Goal: Task Accomplishment & Management: Manage account settings

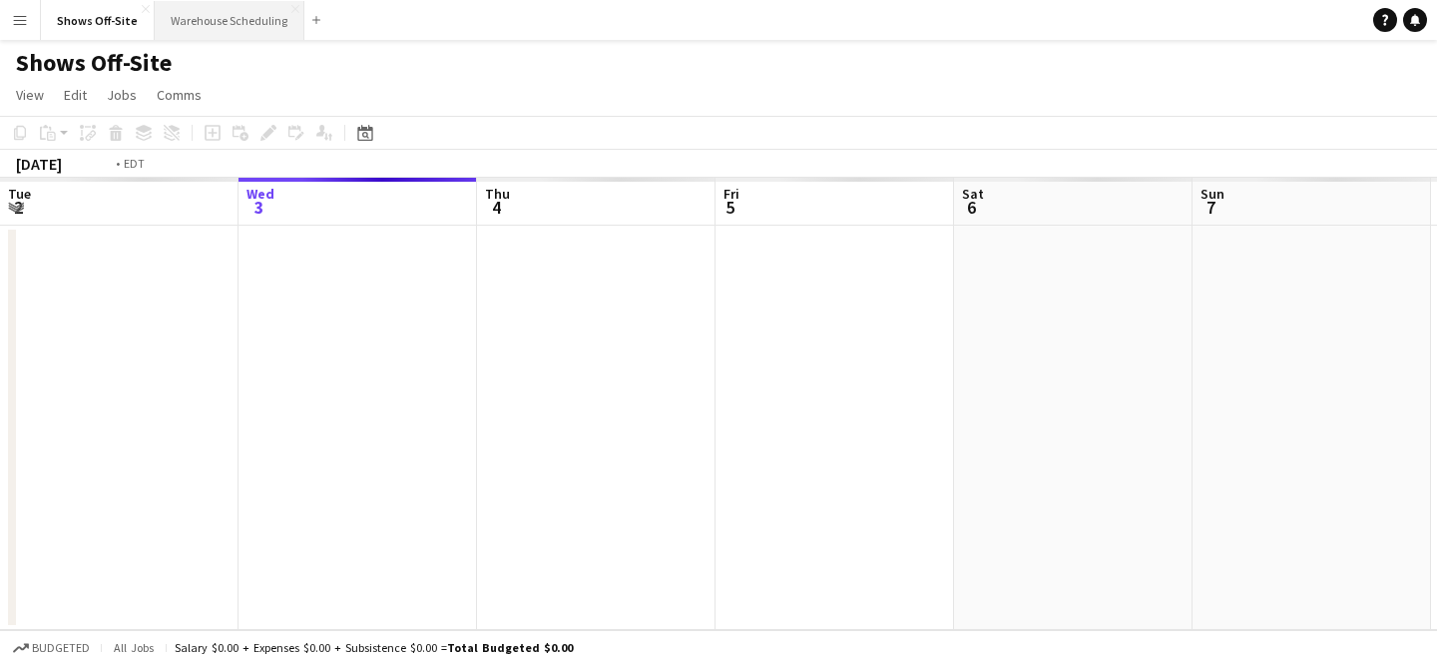
scroll to position [0, 687]
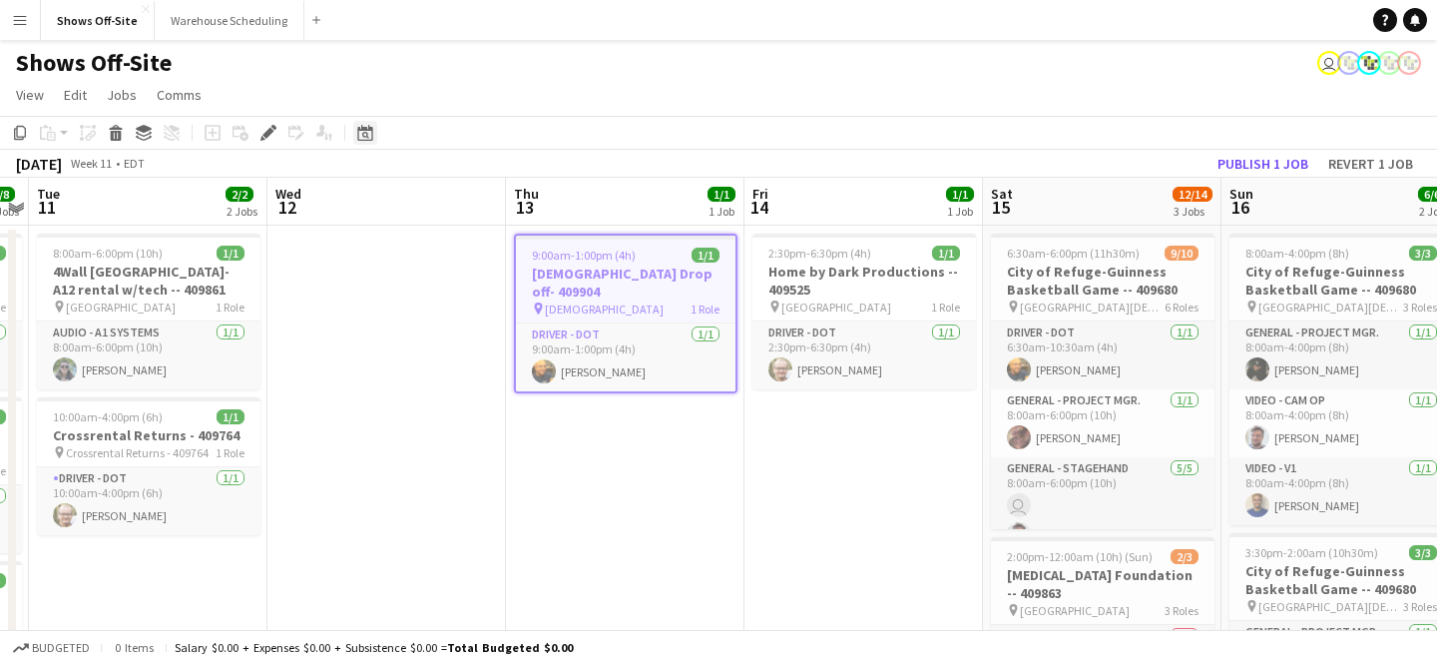
click at [365, 130] on icon at bounding box center [364, 133] width 15 height 16
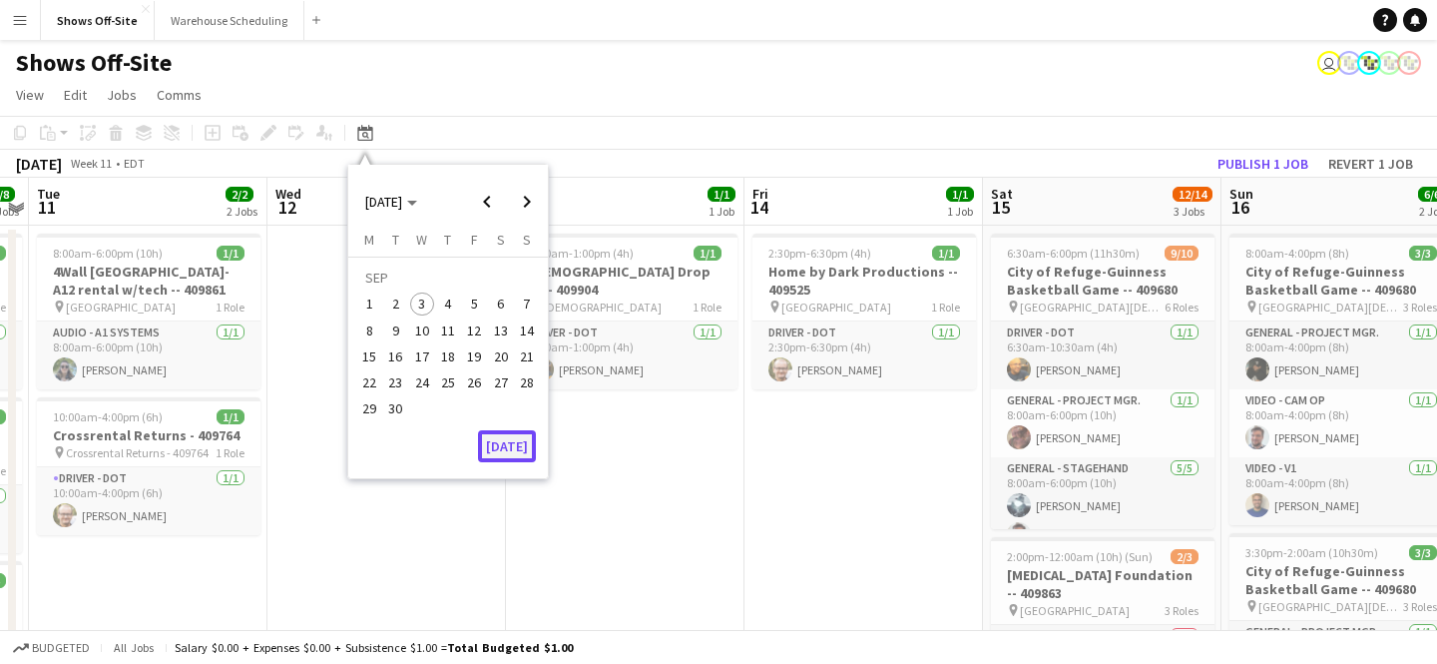
click at [510, 451] on button "[DATE]" at bounding box center [507, 446] width 58 height 32
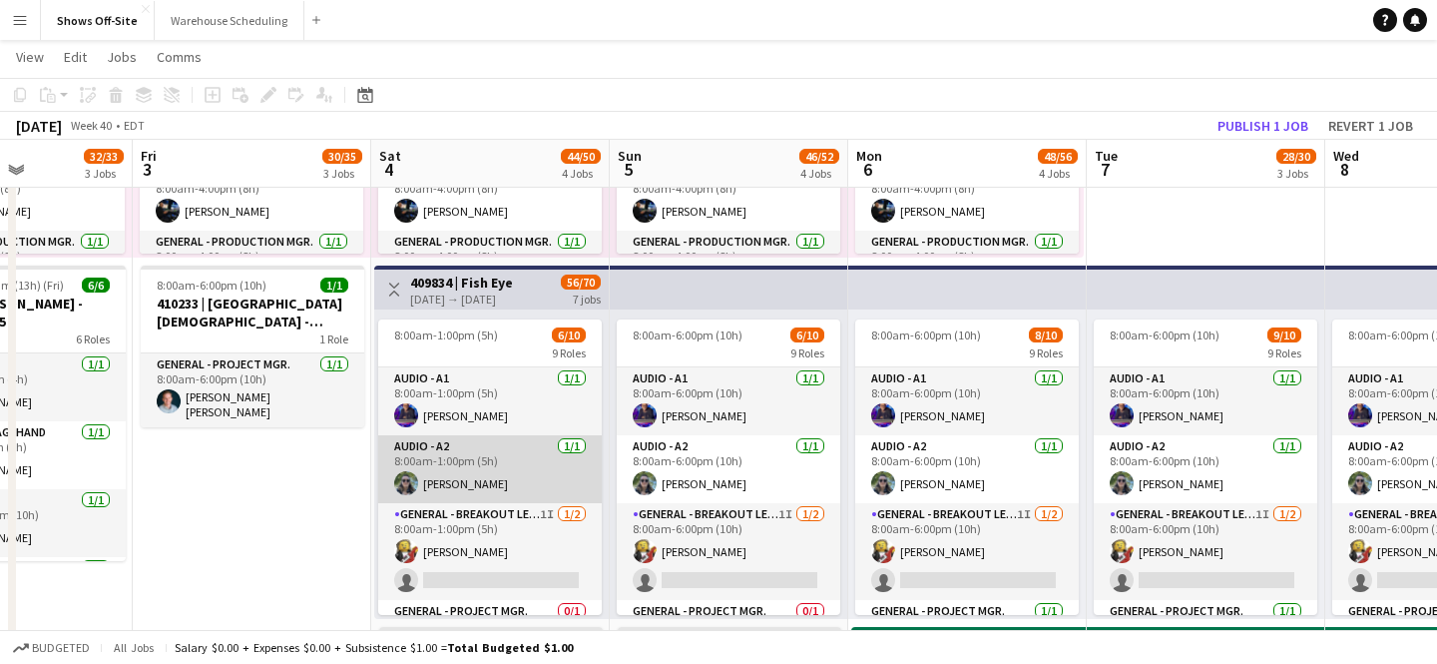
scroll to position [3, 0]
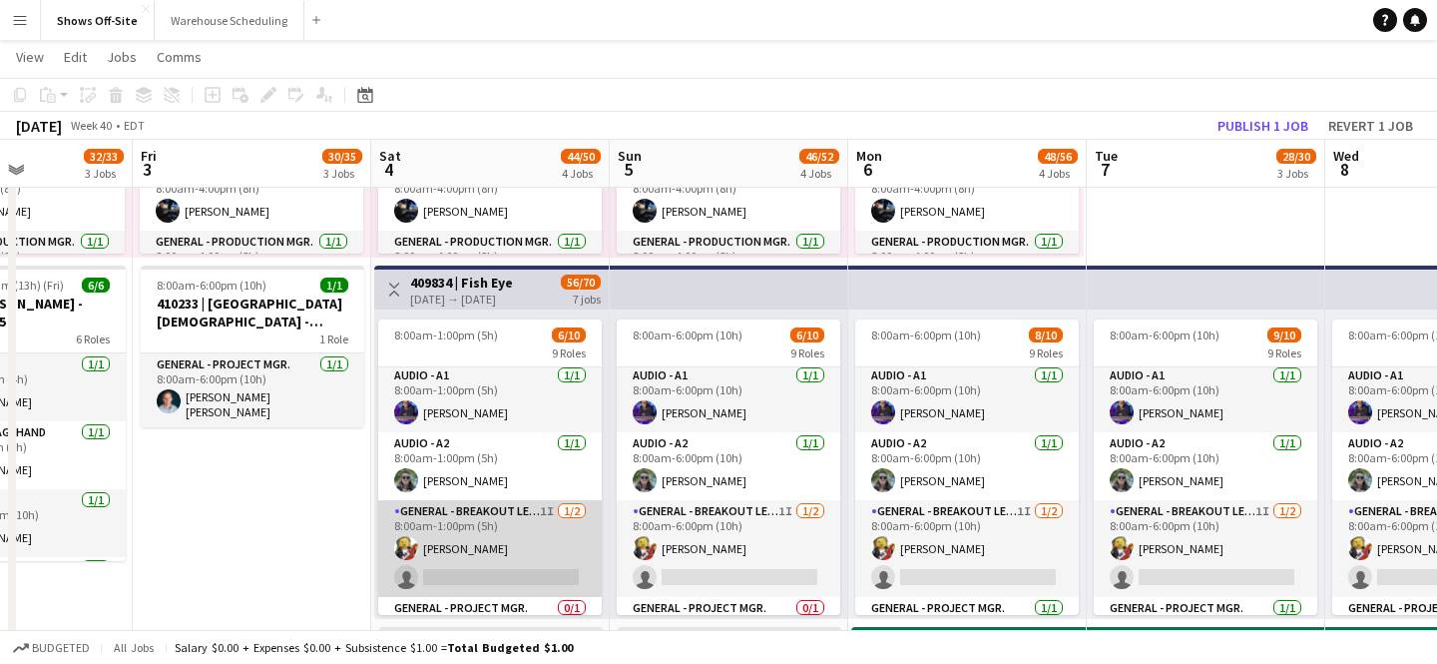
click at [474, 547] on app-card-role "General - Breakout Lead 1I [DATE] 8:00am-1:00pm (5h) [PERSON_NAME] single-neutr…" at bounding box center [490, 548] width 224 height 97
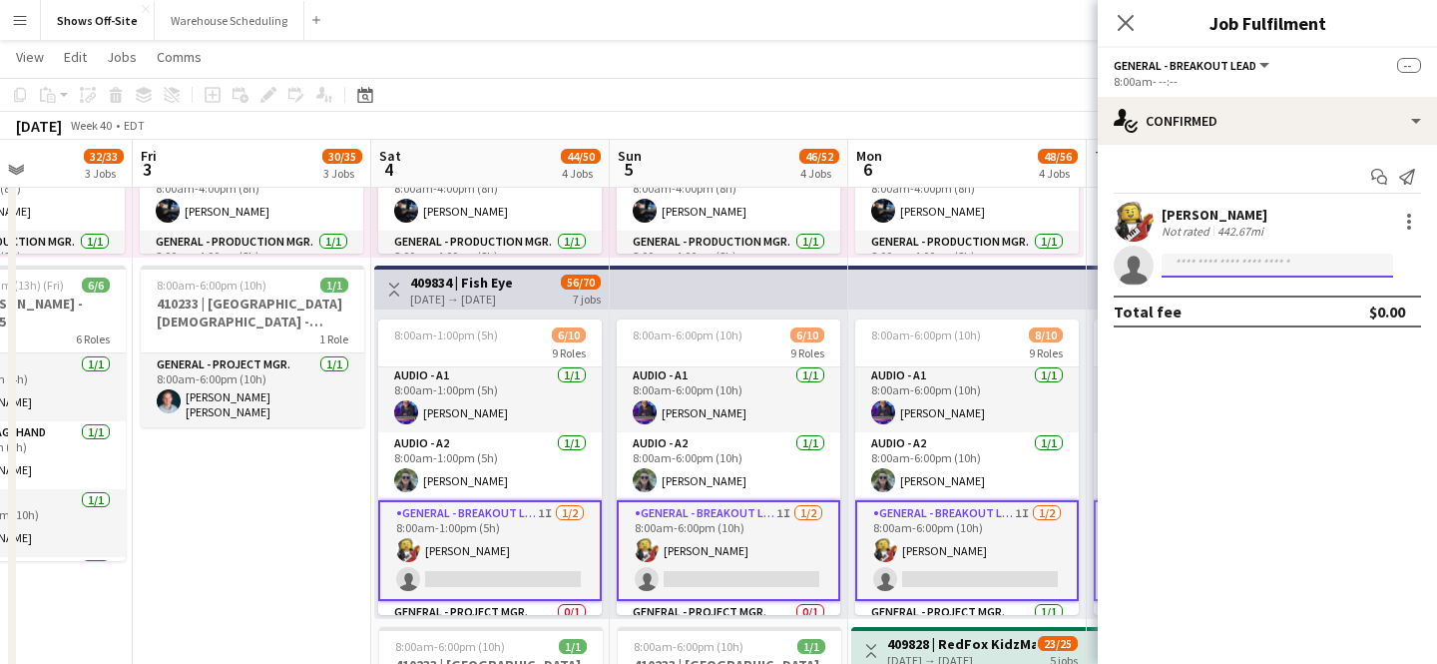
click at [1260, 260] on input at bounding box center [1278, 265] width 232 height 24
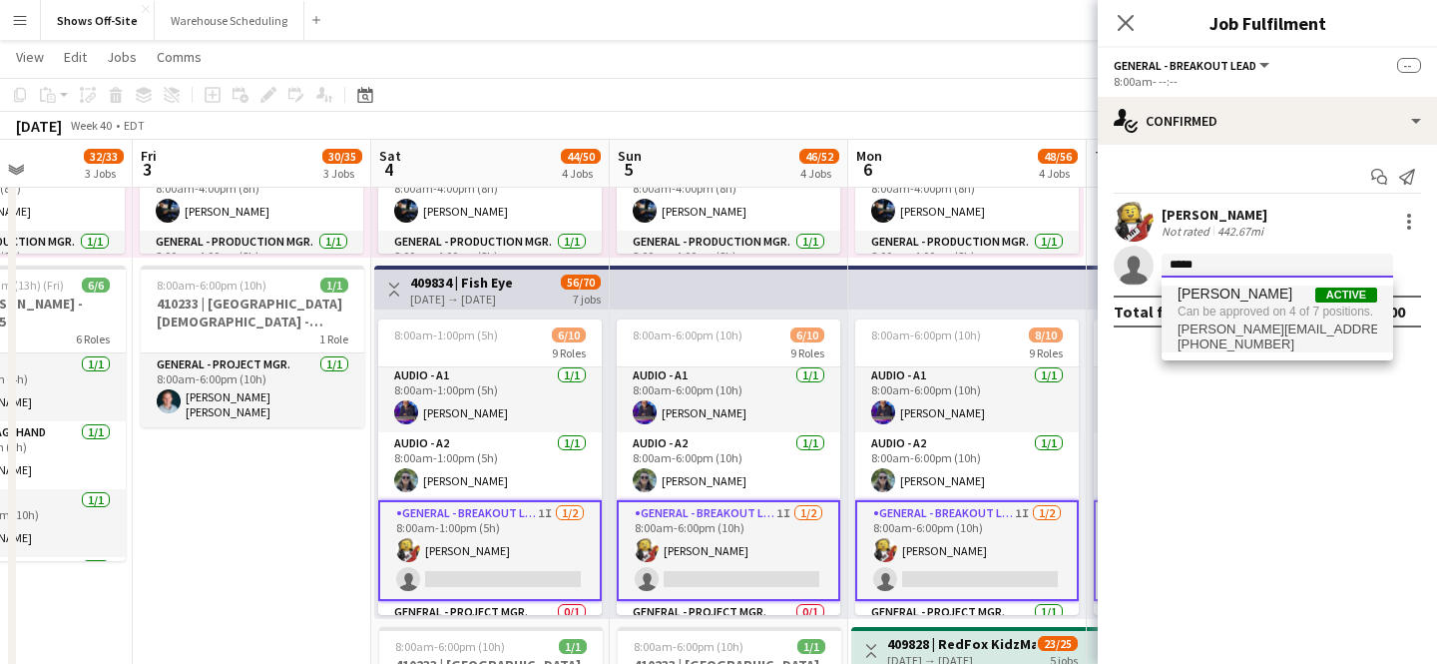
type input "*****"
click at [1266, 292] on span "[PERSON_NAME] Active" at bounding box center [1278, 293] width 200 height 17
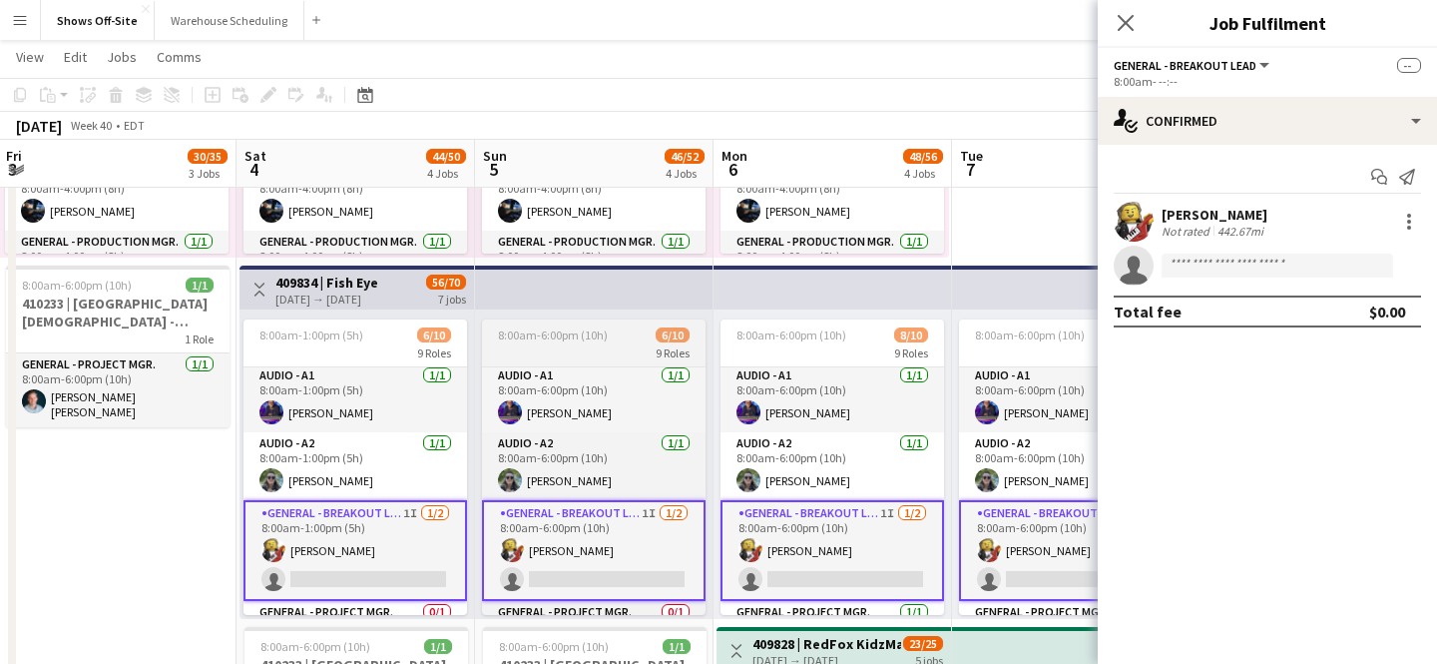
scroll to position [0, 473]
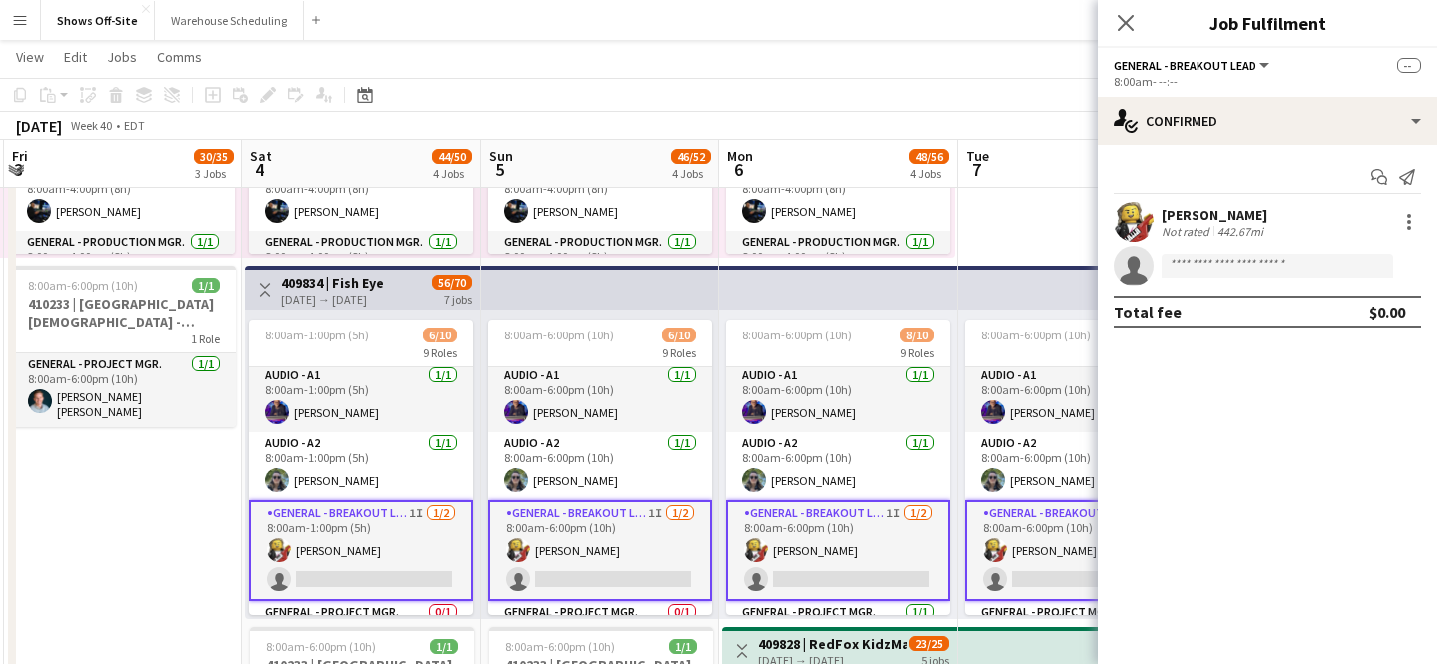
click at [370, 525] on app-card-role "General - Breakout Lead 1I [DATE] 8:00am-1:00pm (5h) [PERSON_NAME] single-neutr…" at bounding box center [361, 550] width 224 height 101
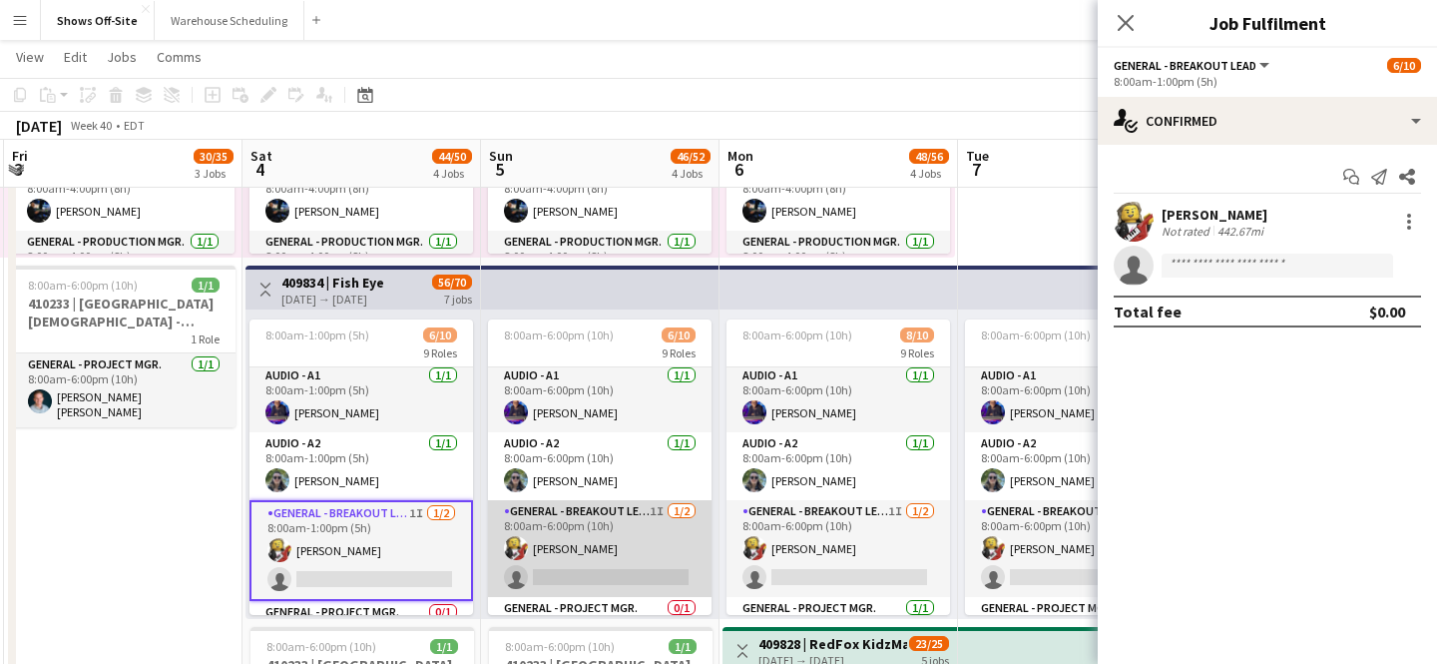
click at [606, 531] on app-card-role "General - Breakout Lead 1I [DATE] 8:00am-6:00pm (10h) [PERSON_NAME] single-neut…" at bounding box center [600, 548] width 224 height 97
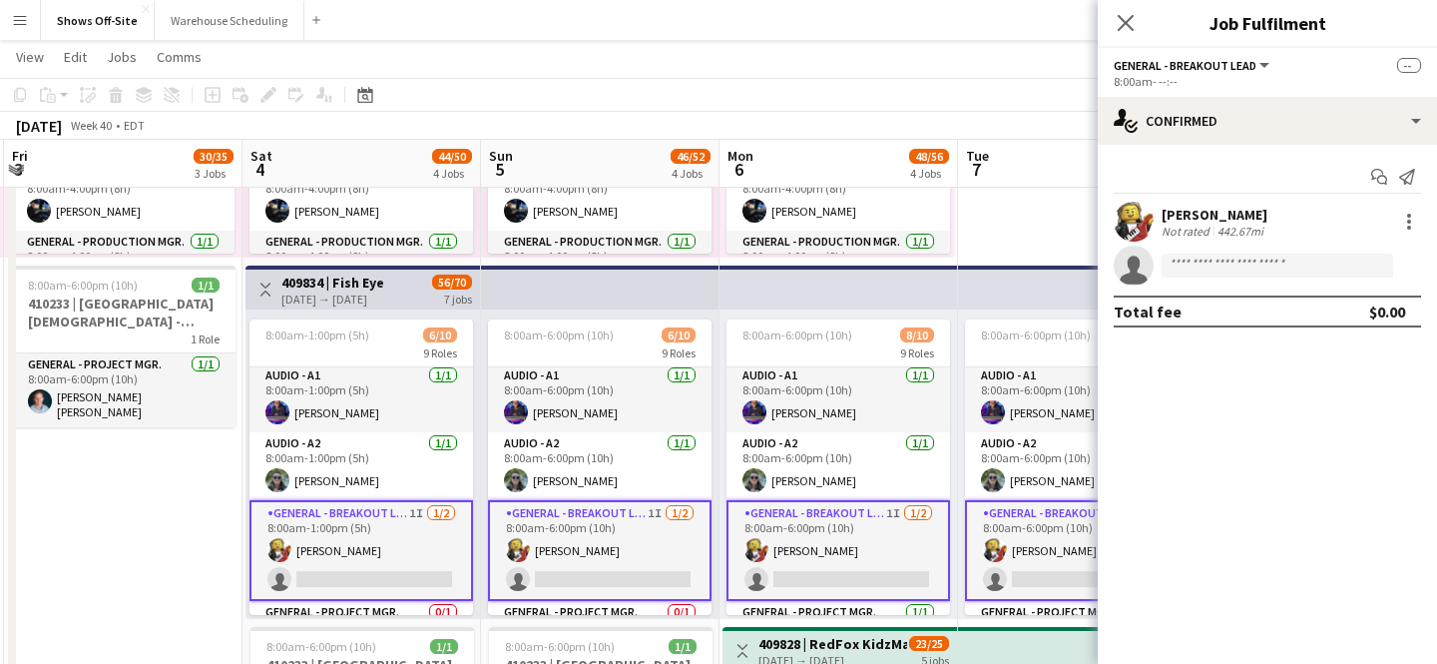
click at [606, 531] on app-card-role "General - Breakout Lead 1I [DATE] 8:00am-6:00pm (10h) [PERSON_NAME] single-neut…" at bounding box center [600, 550] width 224 height 101
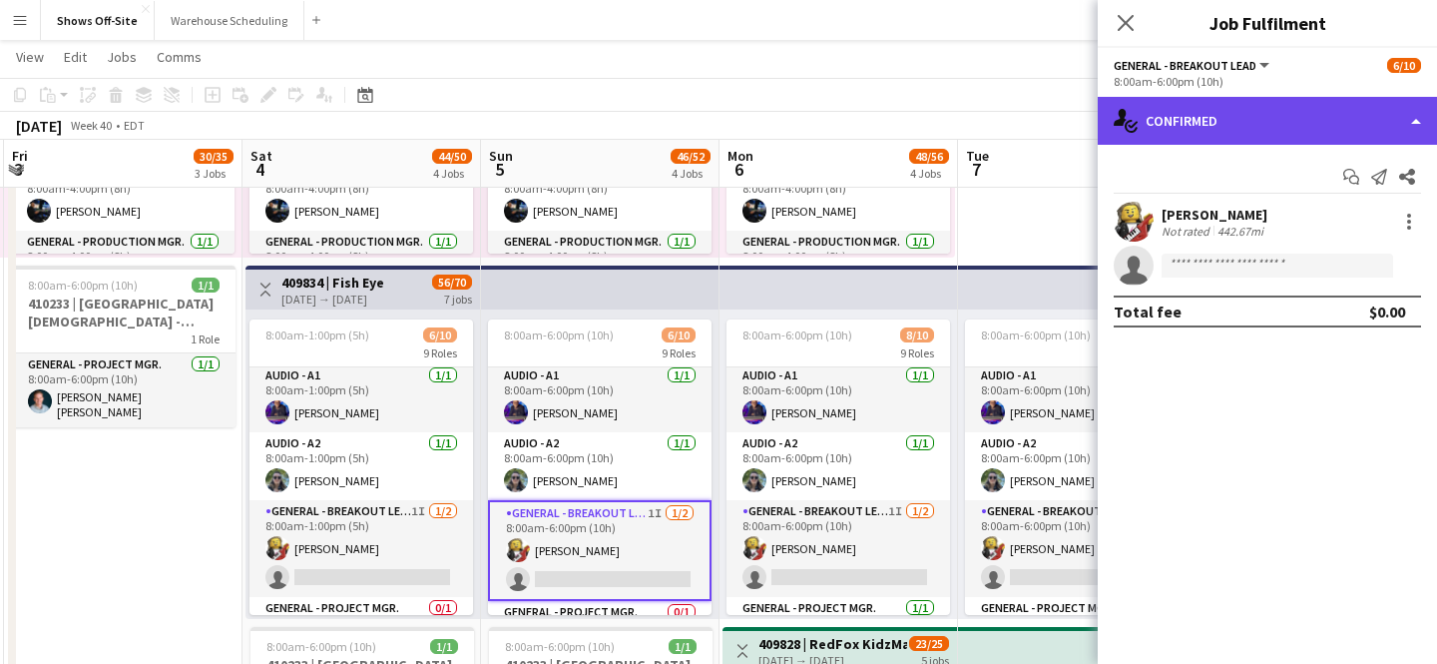
click at [1201, 124] on div "single-neutral-actions-check-2 Confirmed" at bounding box center [1267, 121] width 339 height 48
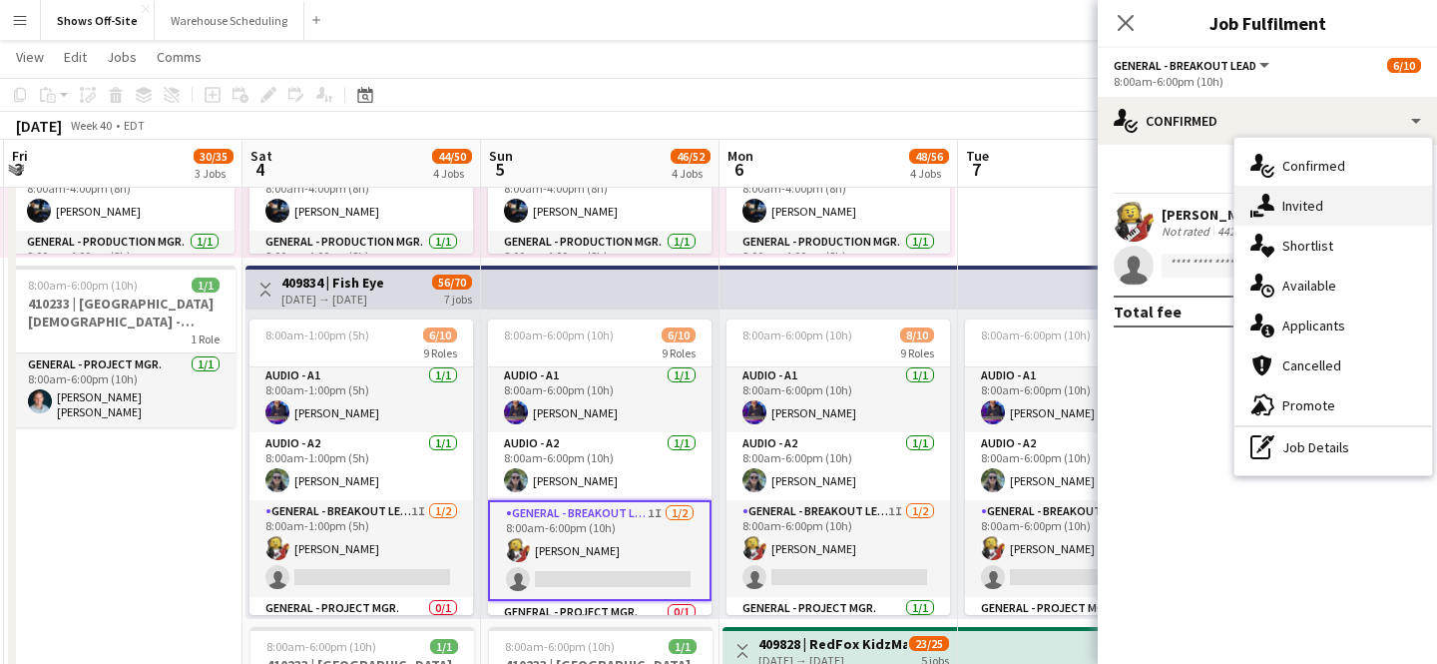
click at [1260, 203] on icon "single-neutral-actions-share-1" at bounding box center [1262, 206] width 24 height 24
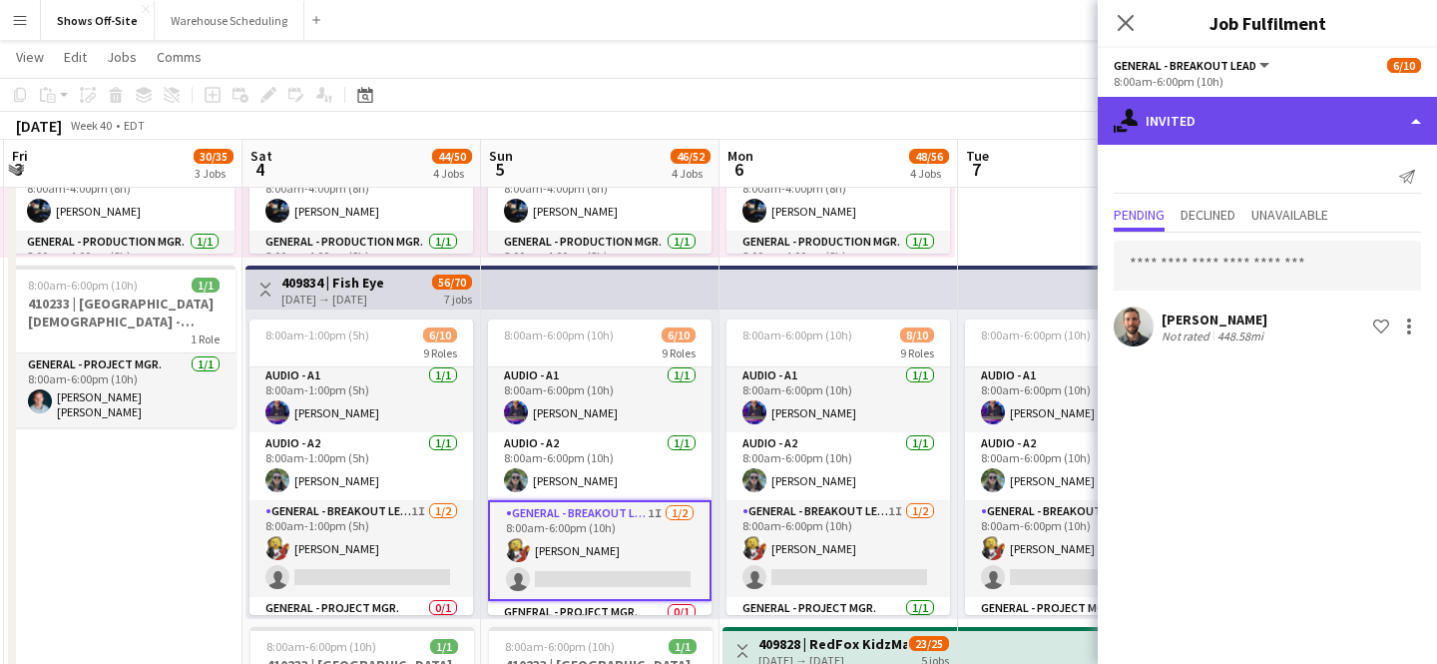
click at [1128, 129] on icon "single-neutral-actions-share-1" at bounding box center [1126, 121] width 24 height 24
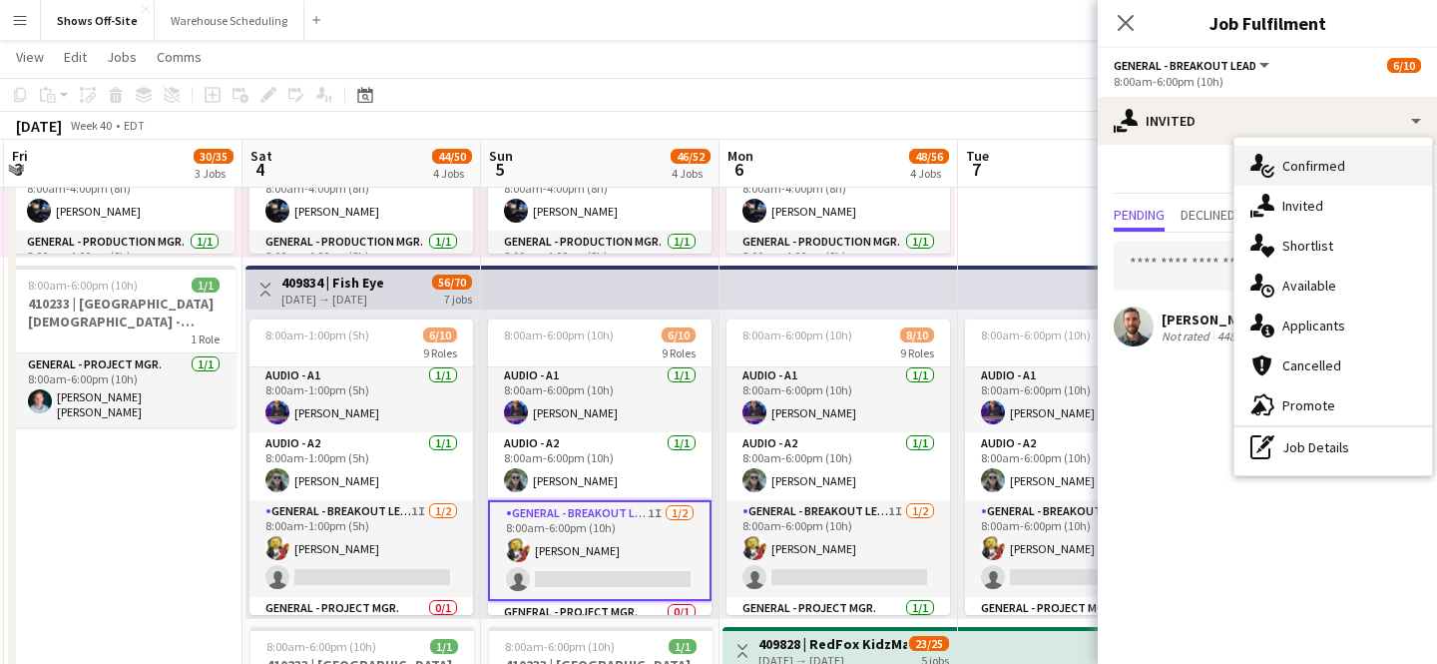
click at [1246, 168] on div "single-neutral-actions-check-2 Confirmed" at bounding box center [1334, 166] width 198 height 40
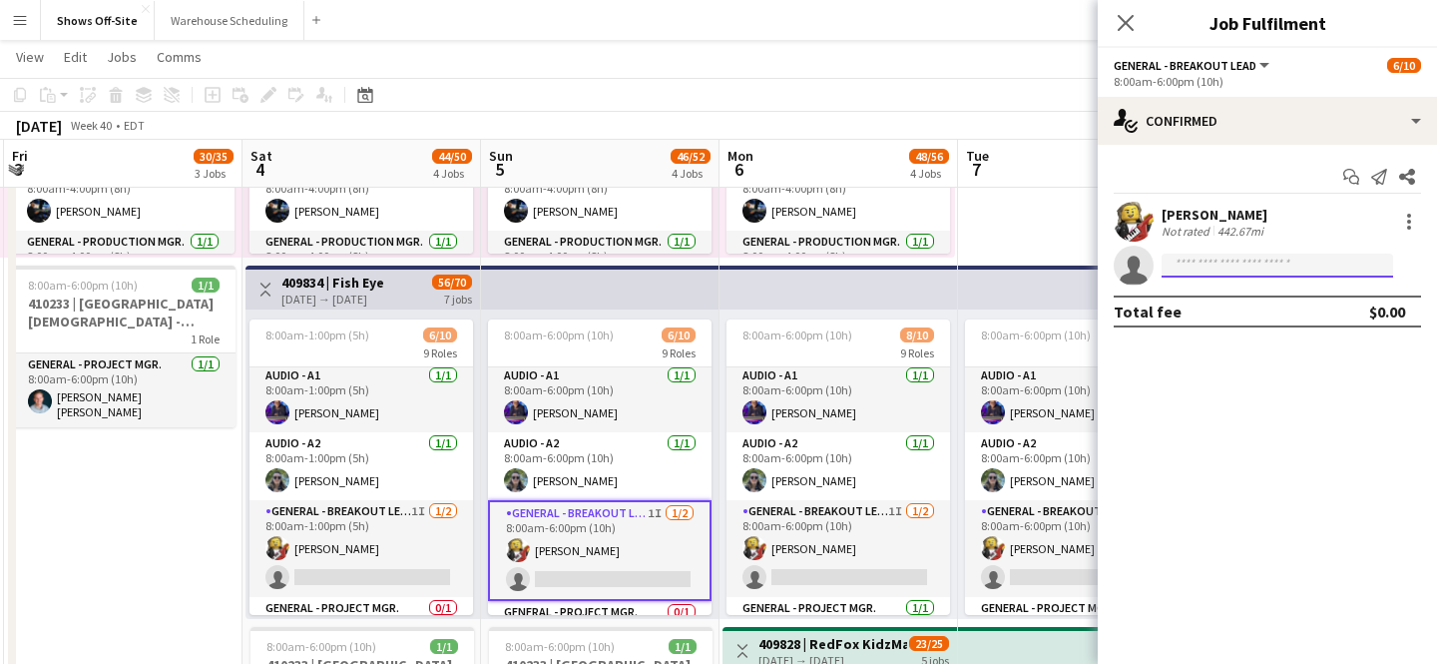
click at [1223, 269] on input at bounding box center [1278, 265] width 232 height 24
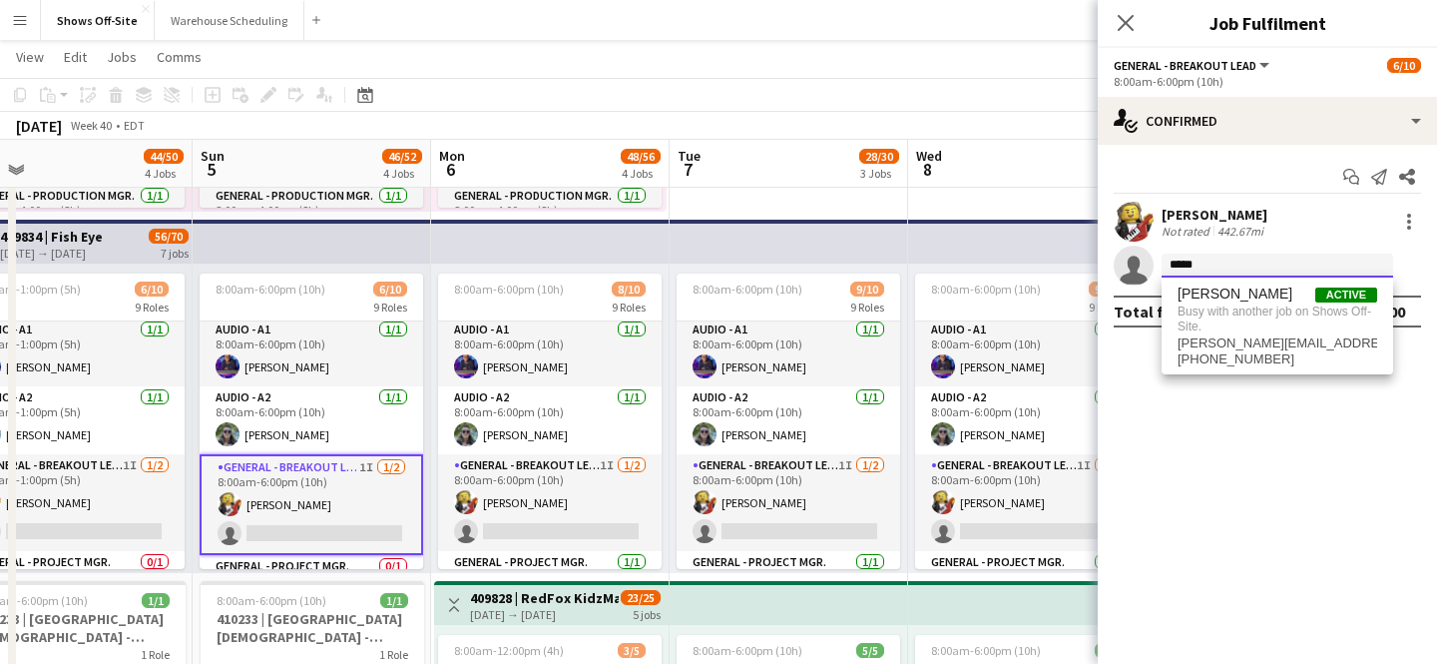
scroll to position [739, 0]
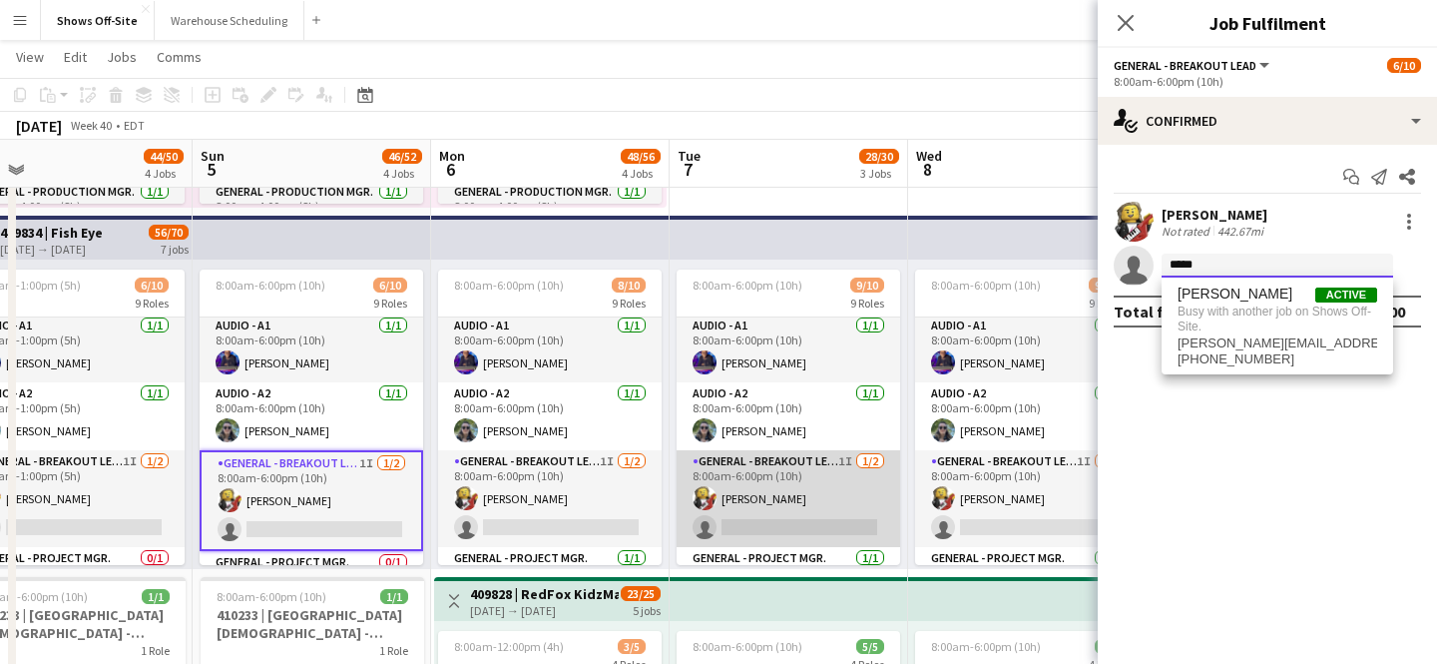
type input "*****"
click at [786, 493] on app-card-role "General - Breakout Lead 1I [DATE] 8:00am-6:00pm (10h) [PERSON_NAME] single-neut…" at bounding box center [789, 498] width 224 height 97
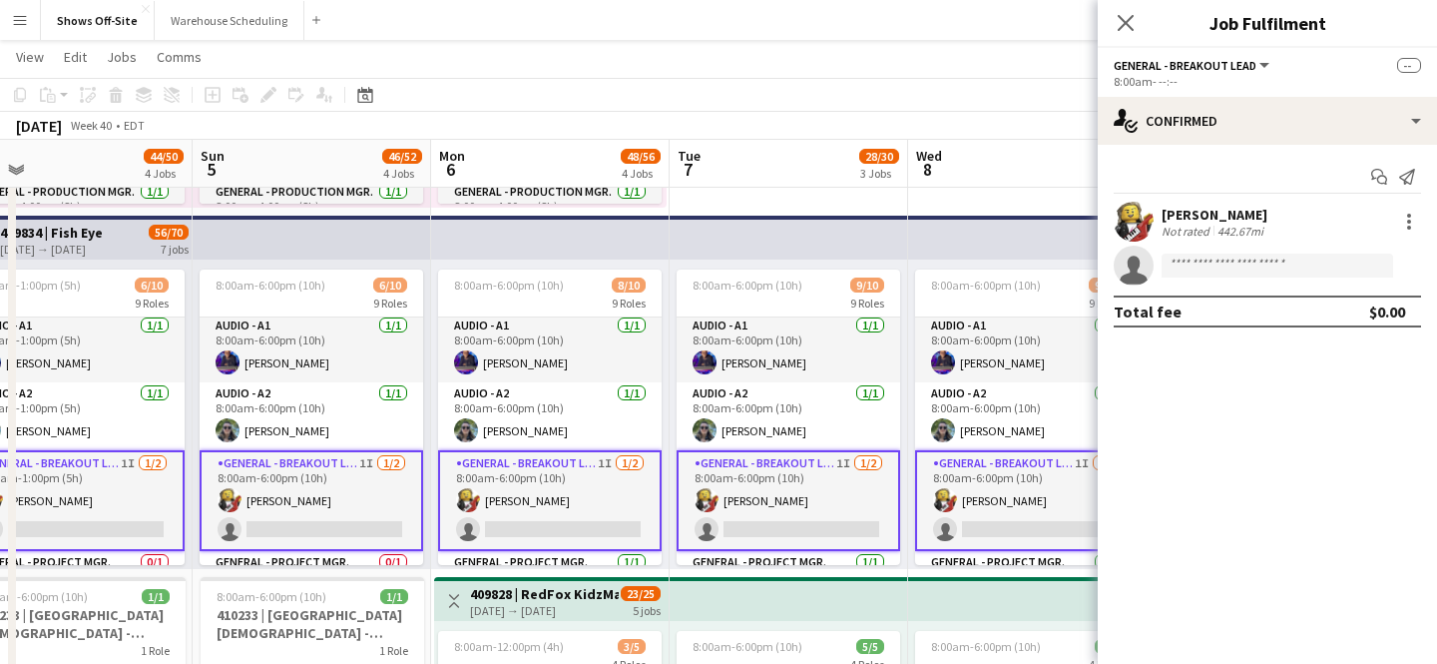
click at [786, 493] on app-card-role "General - Breakout Lead 1I [DATE] 8:00am-6:00pm (10h) [PERSON_NAME] single-neut…" at bounding box center [789, 500] width 224 height 101
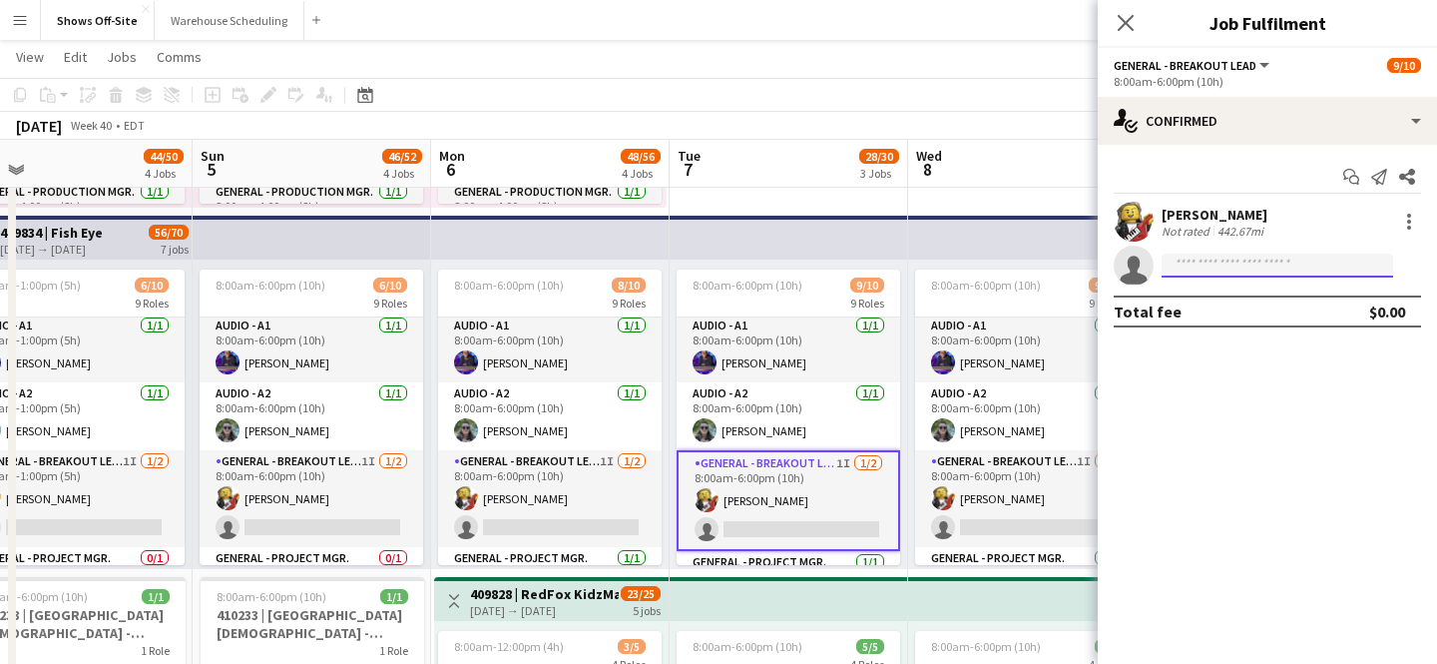
click at [1223, 259] on input at bounding box center [1278, 265] width 232 height 24
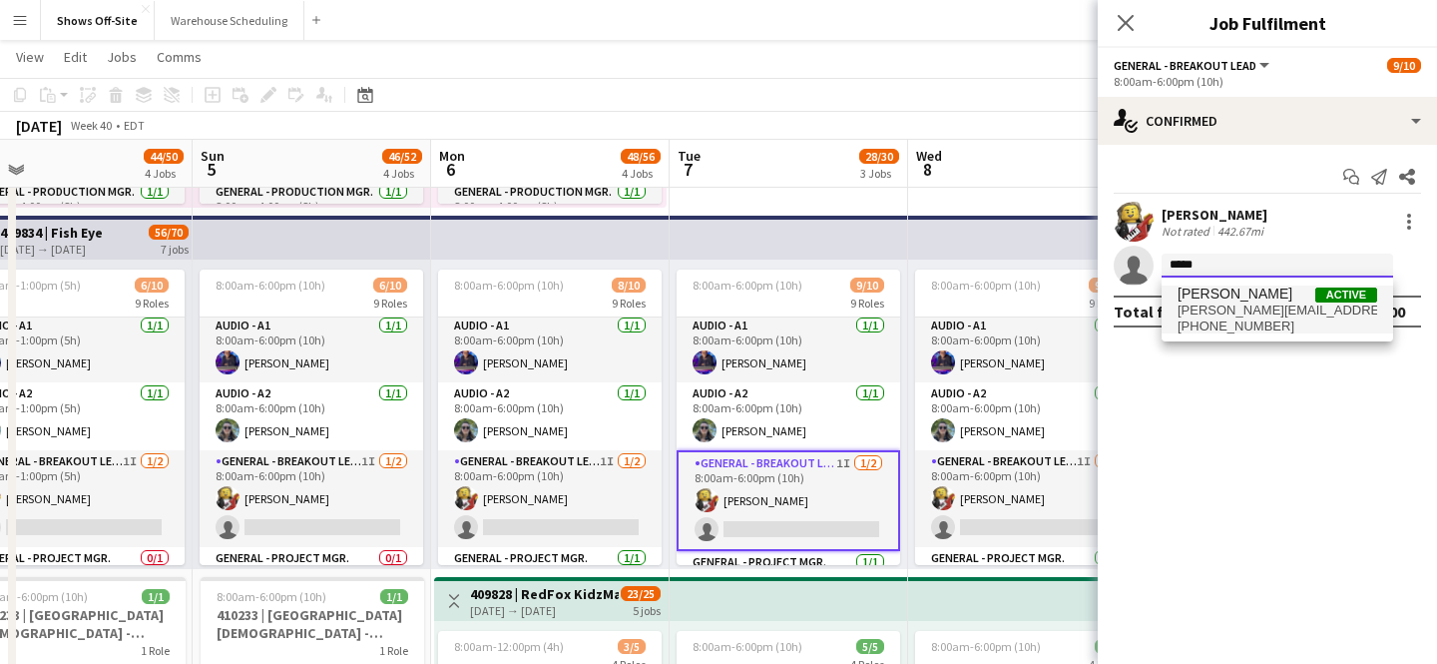
type input "*****"
click at [1245, 296] on span "[PERSON_NAME]" at bounding box center [1235, 293] width 115 height 17
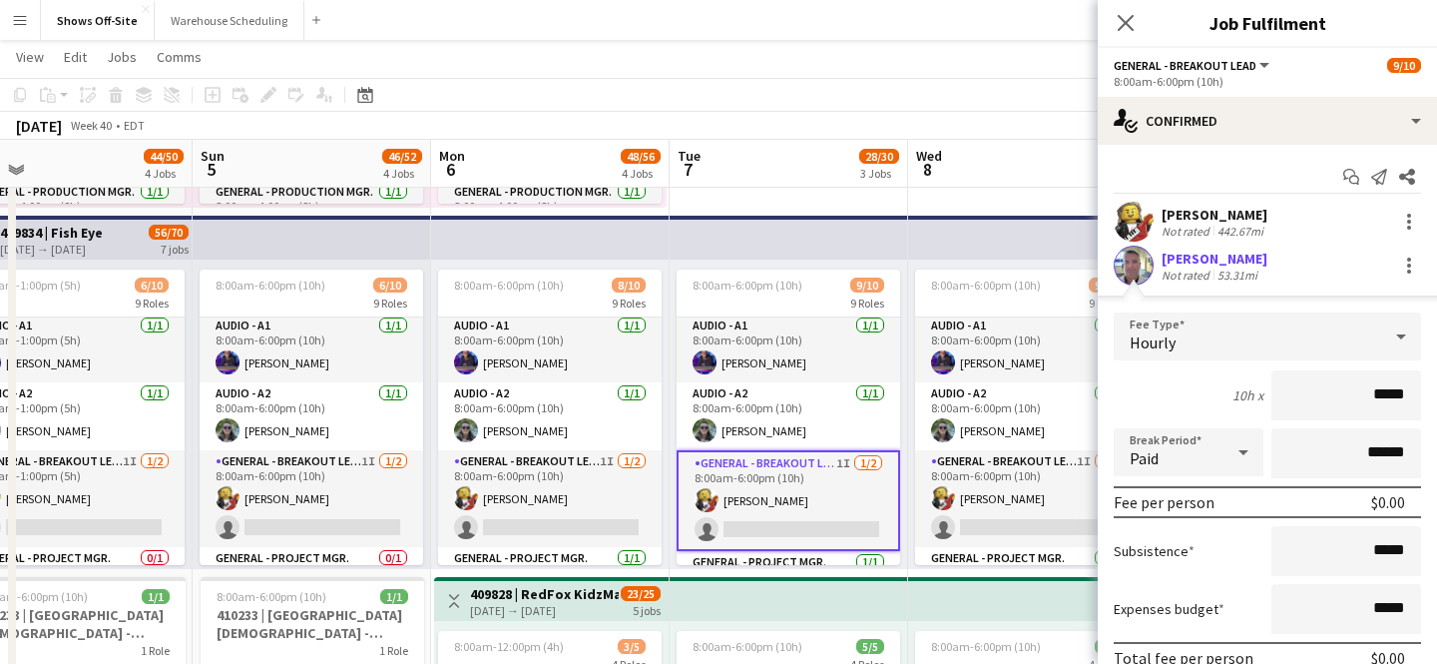
scroll to position [133, 0]
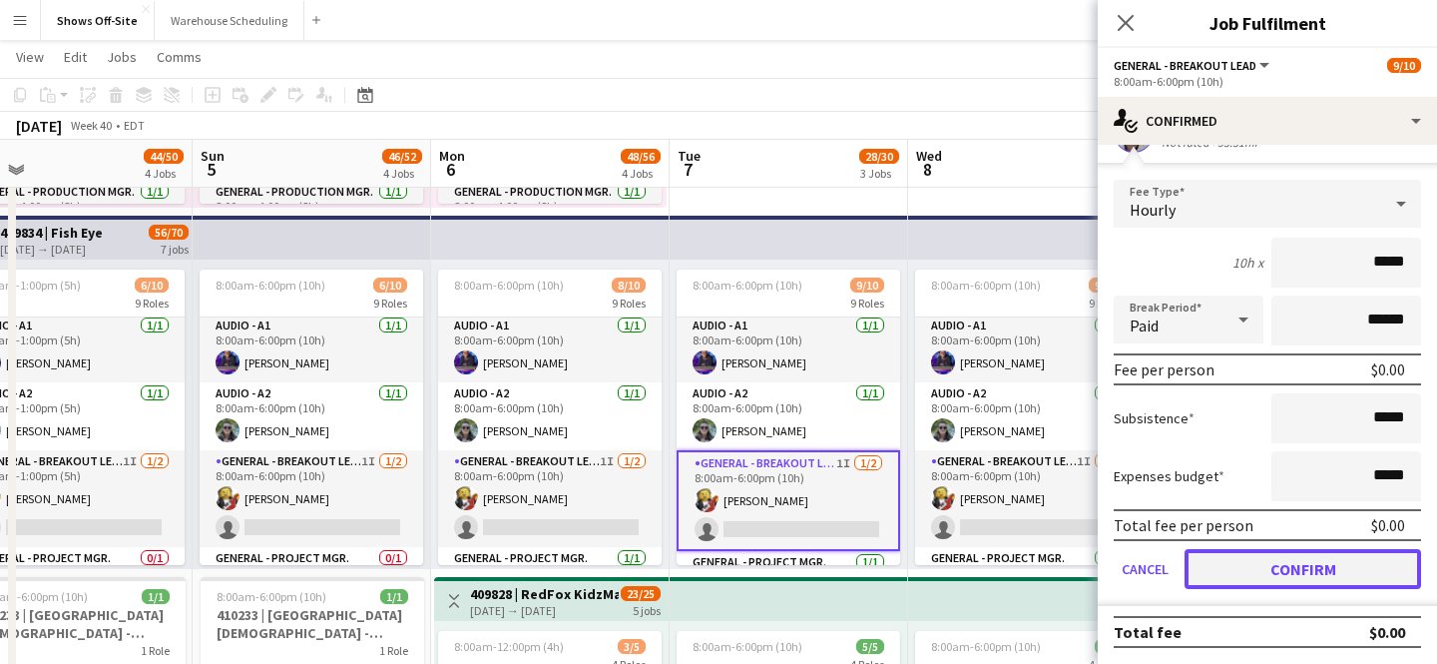
click at [1238, 561] on button "Confirm" at bounding box center [1303, 569] width 237 height 40
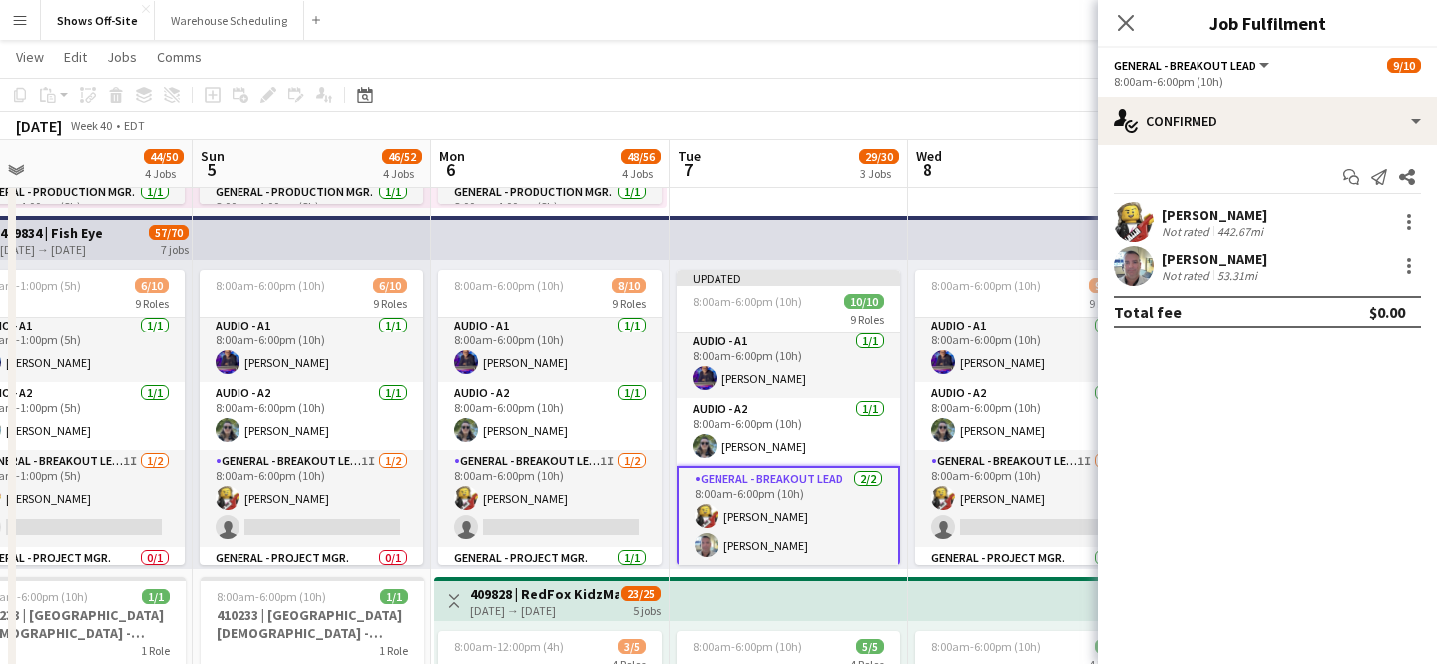
scroll to position [0, 0]
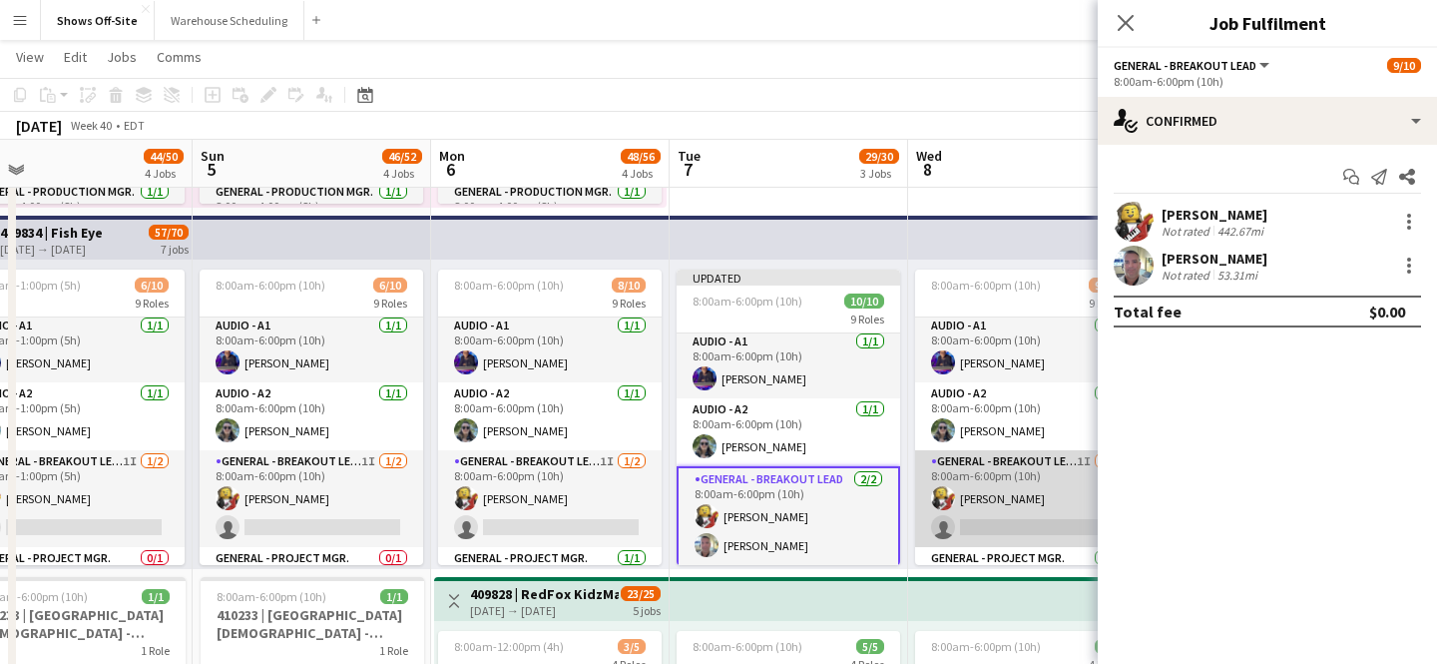
click at [1009, 461] on app-card-role "General - Breakout Lead 1I [DATE] 8:00am-6:00pm (10h) [PERSON_NAME] single-neut…" at bounding box center [1027, 498] width 224 height 97
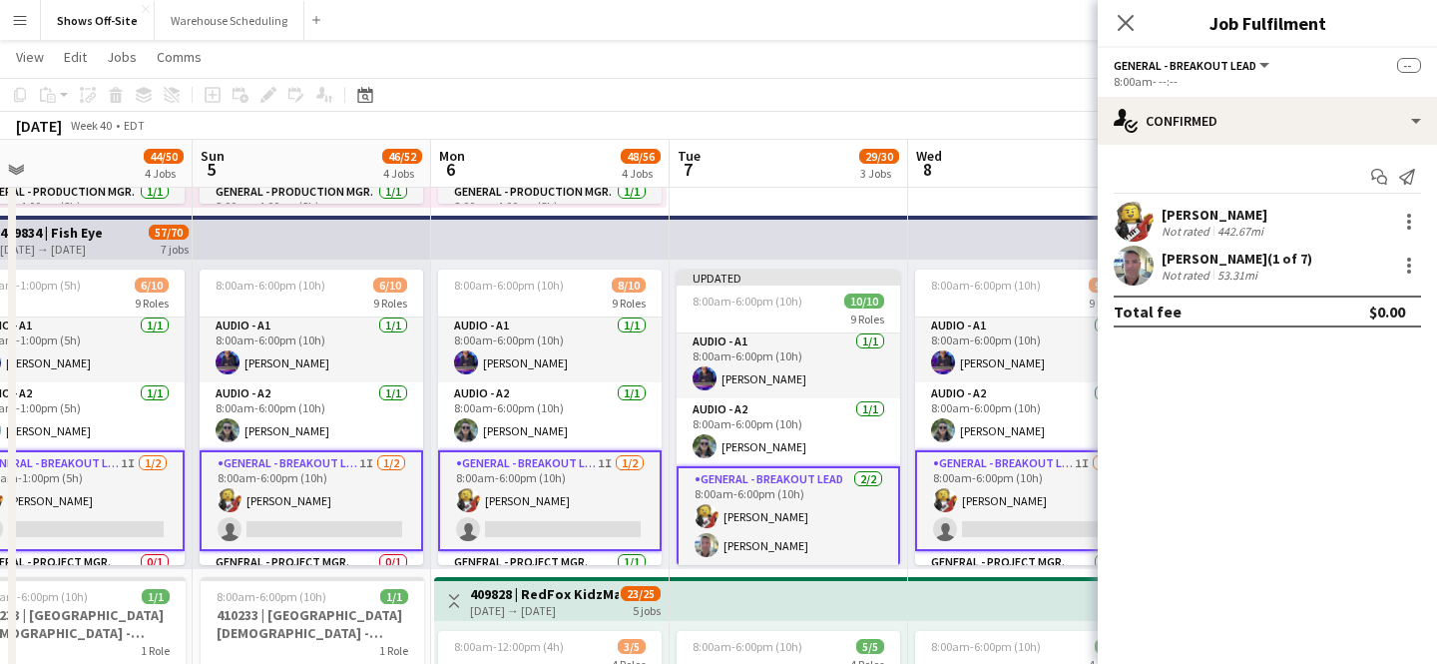
click at [958, 503] on app-card-role "General - Breakout Lead 1I [DATE] 8:00am-6:00pm (10h) [PERSON_NAME] single-neut…" at bounding box center [1027, 500] width 224 height 101
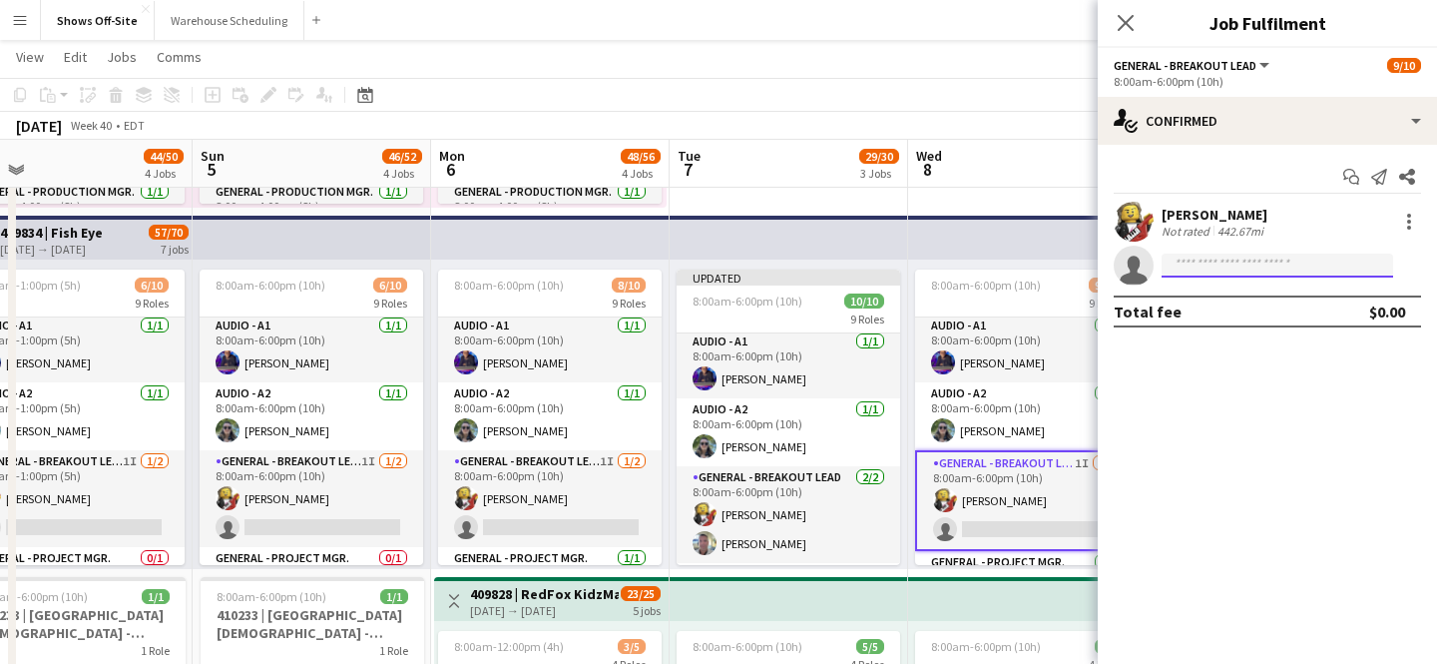
click at [1195, 269] on input at bounding box center [1278, 265] width 232 height 24
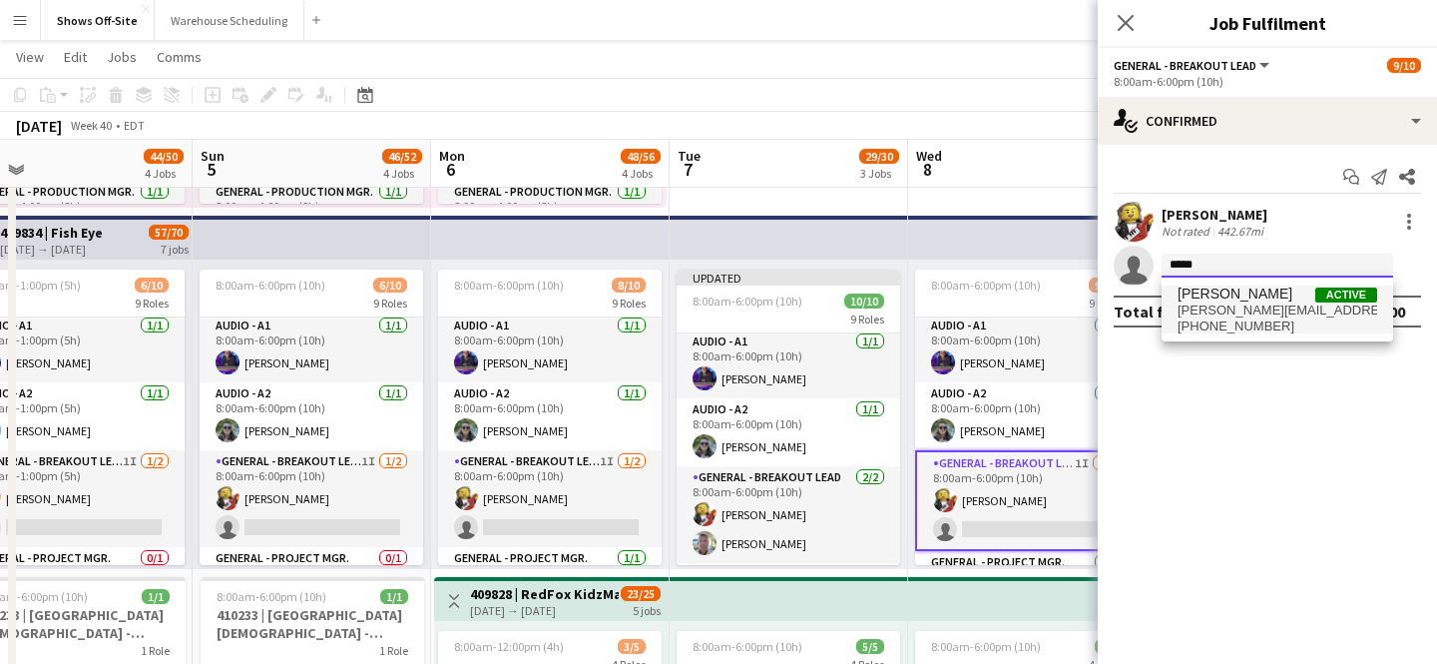
type input "*****"
click at [1231, 297] on span "[PERSON_NAME]" at bounding box center [1235, 293] width 115 height 17
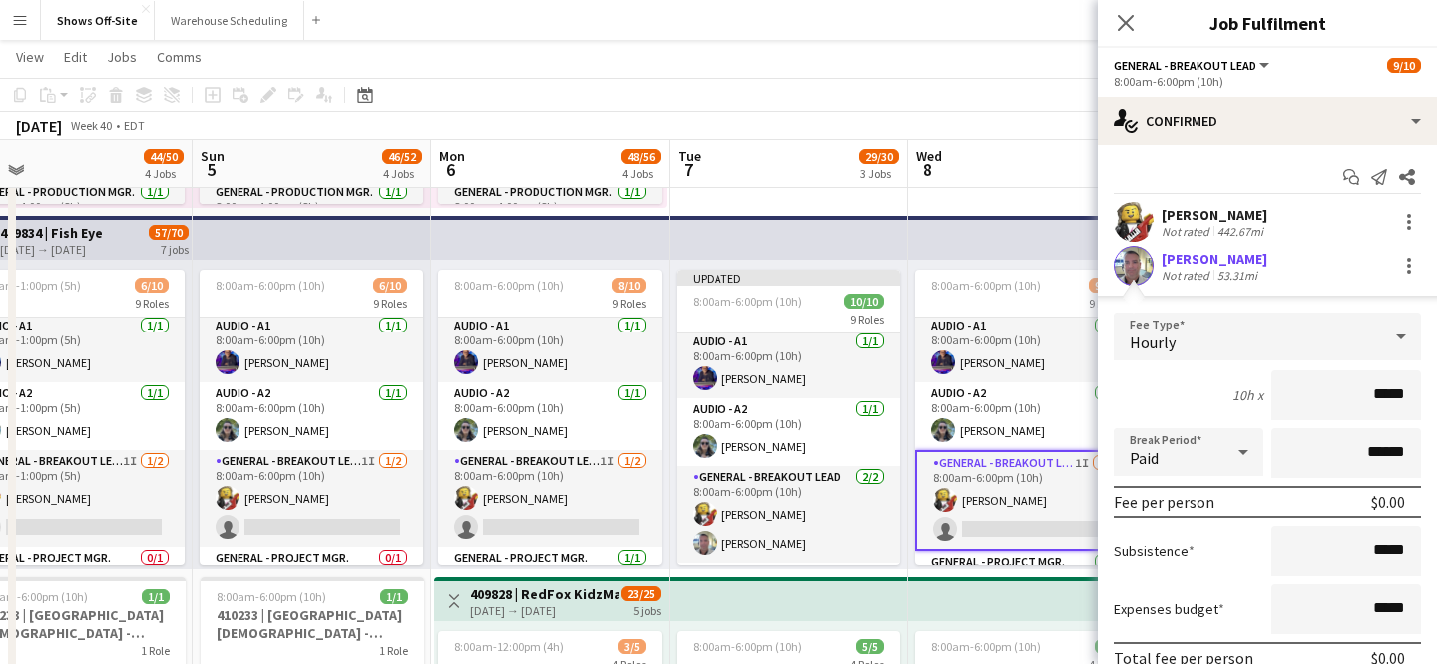
scroll to position [133, 0]
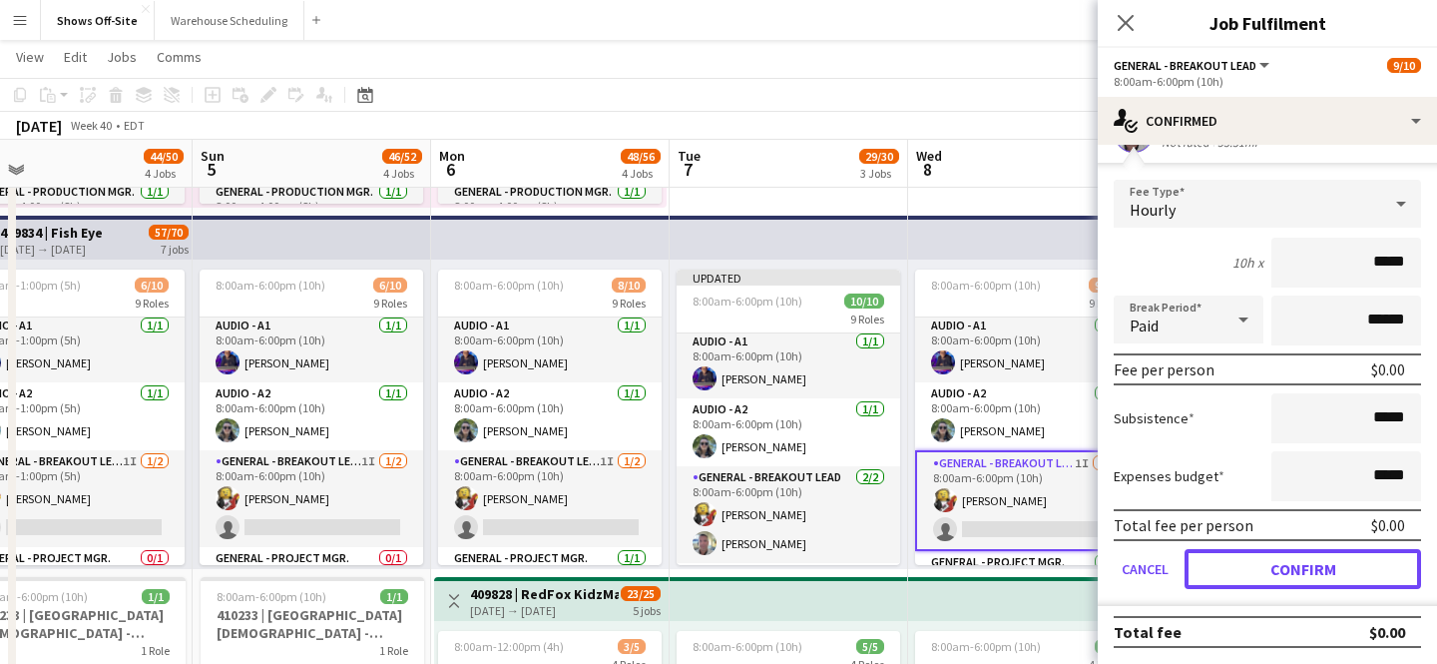
click at [1276, 564] on button "Confirm" at bounding box center [1303, 569] width 237 height 40
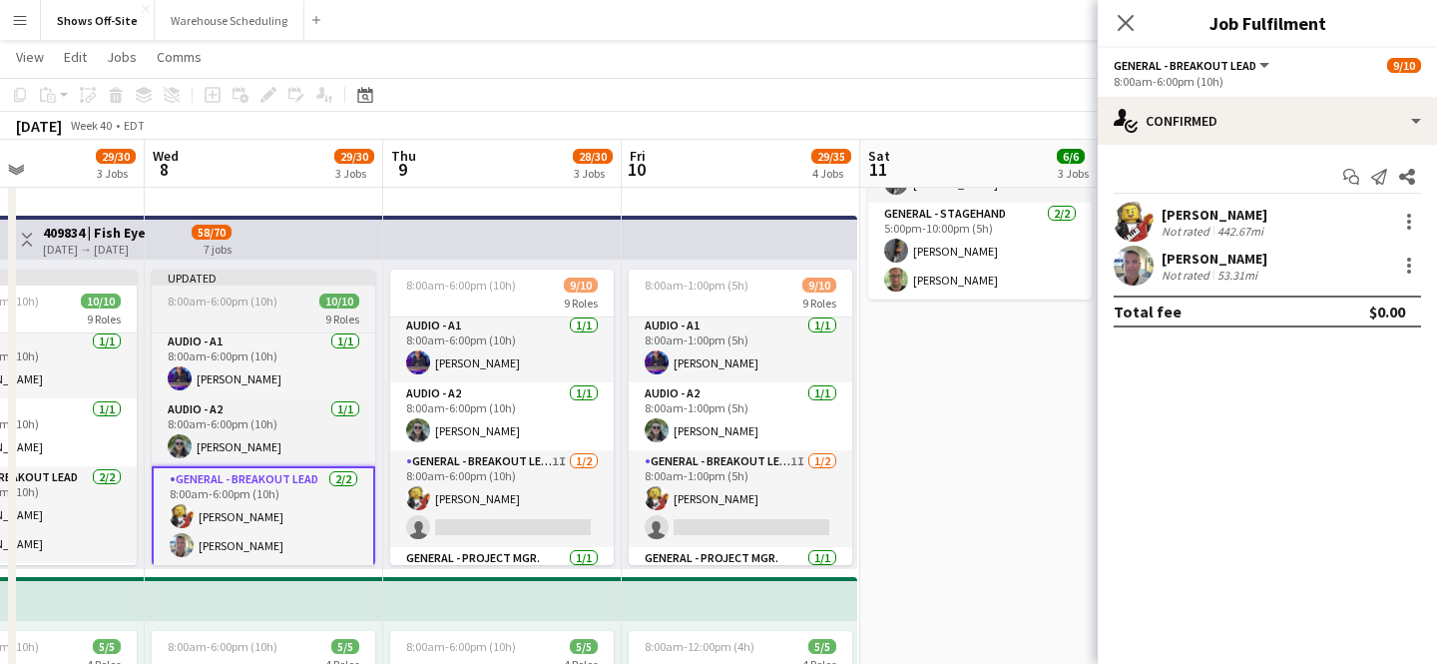
scroll to position [0, 571]
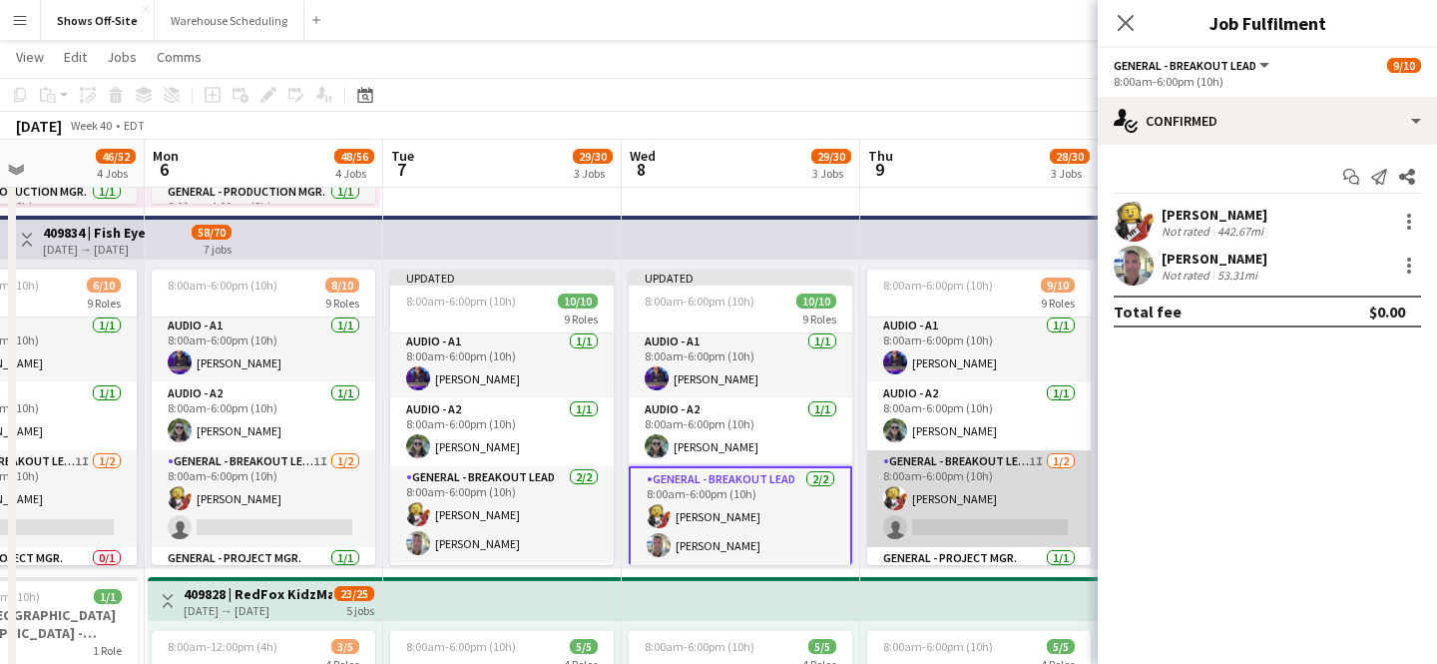
click at [1003, 505] on app-card-role "General - Breakout Lead 1I [DATE] 8:00am-6:00pm (10h) [PERSON_NAME] single-neut…" at bounding box center [979, 498] width 224 height 97
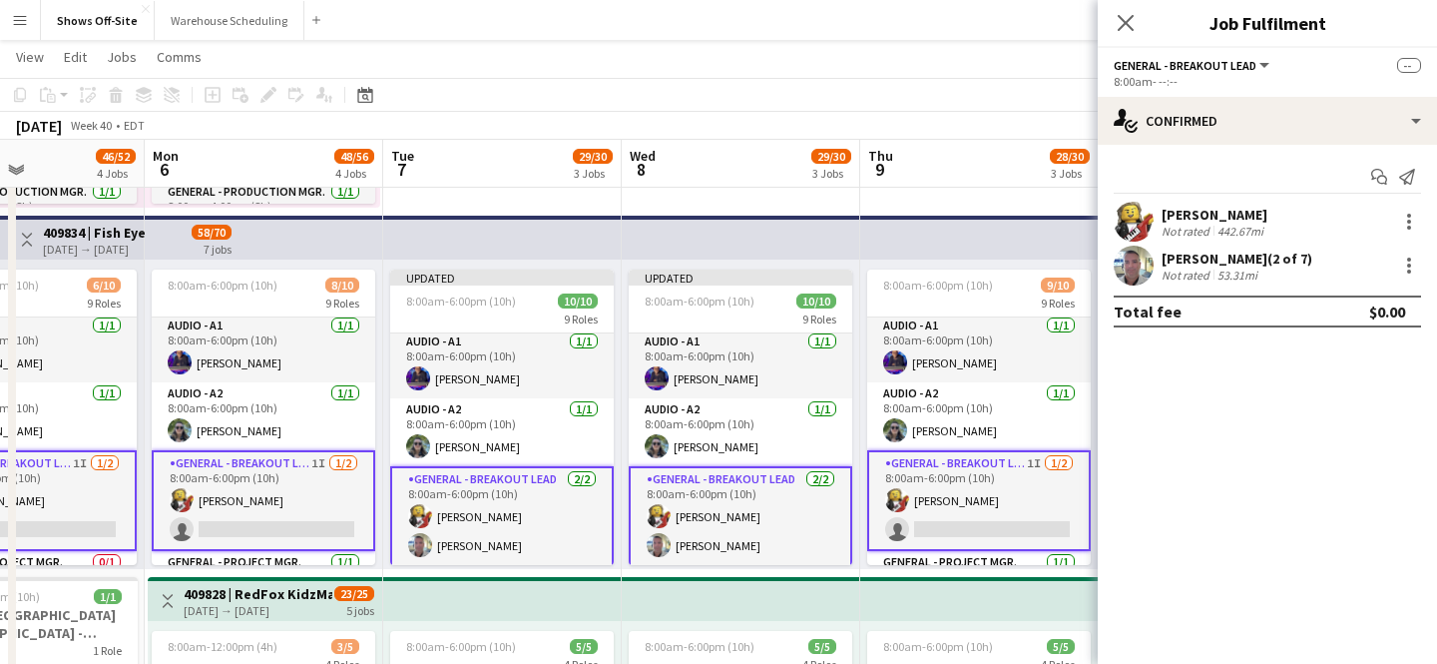
click at [1003, 505] on app-card-role "General - Breakout Lead 1I [DATE] 8:00am-6:00pm (10h) [PERSON_NAME] single-neut…" at bounding box center [979, 500] width 224 height 101
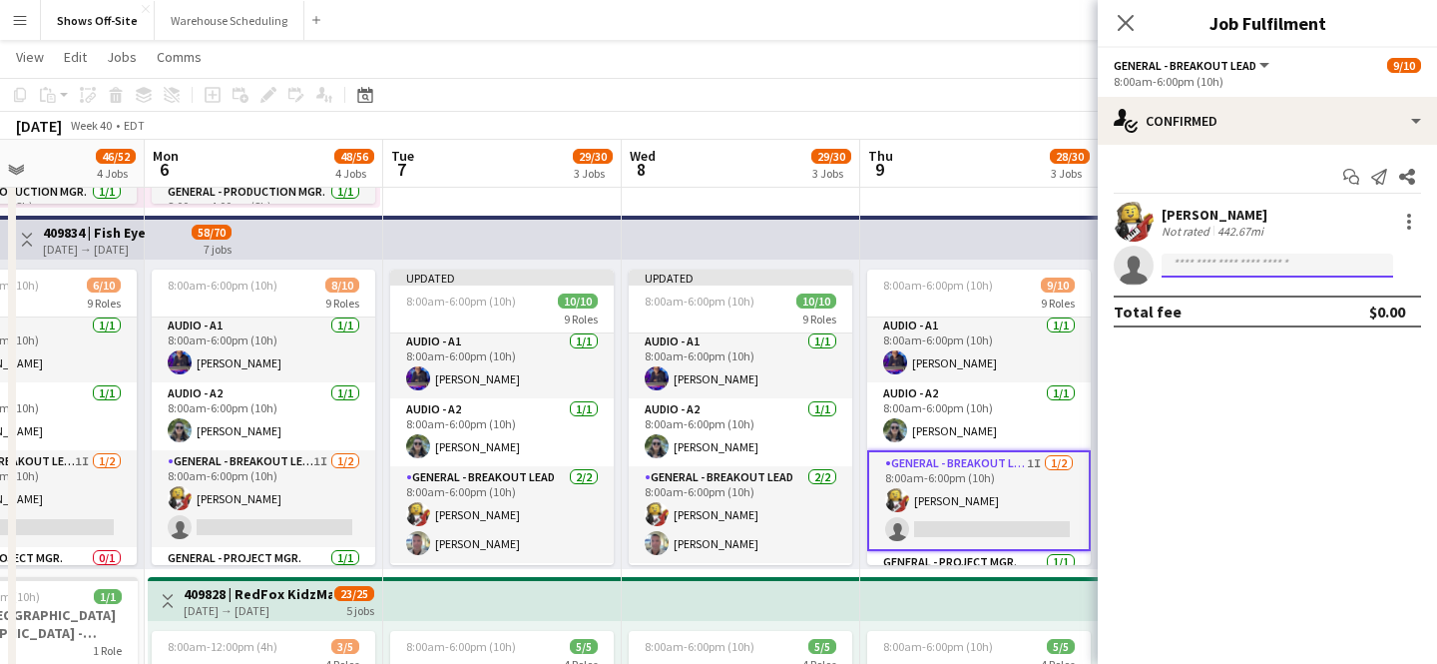
click at [1185, 267] on input at bounding box center [1278, 265] width 232 height 24
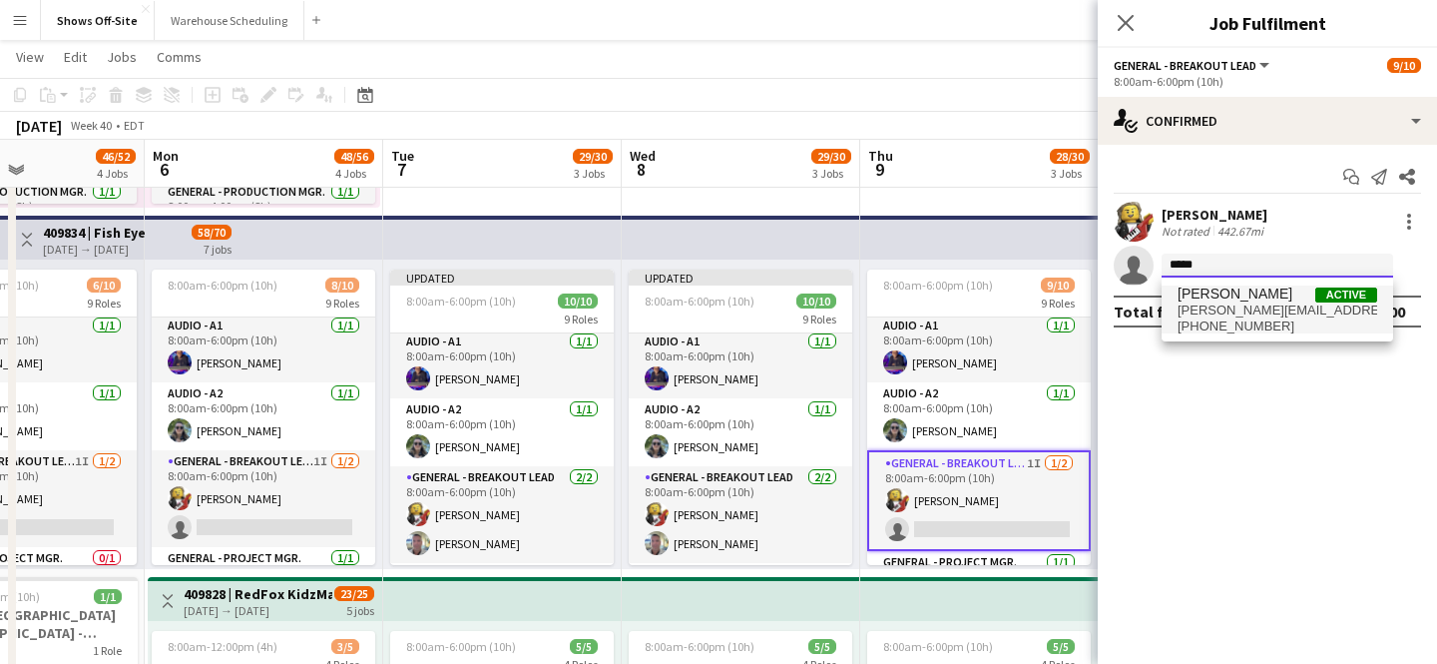
type input "*****"
click at [1252, 301] on span "[PERSON_NAME]" at bounding box center [1235, 293] width 115 height 17
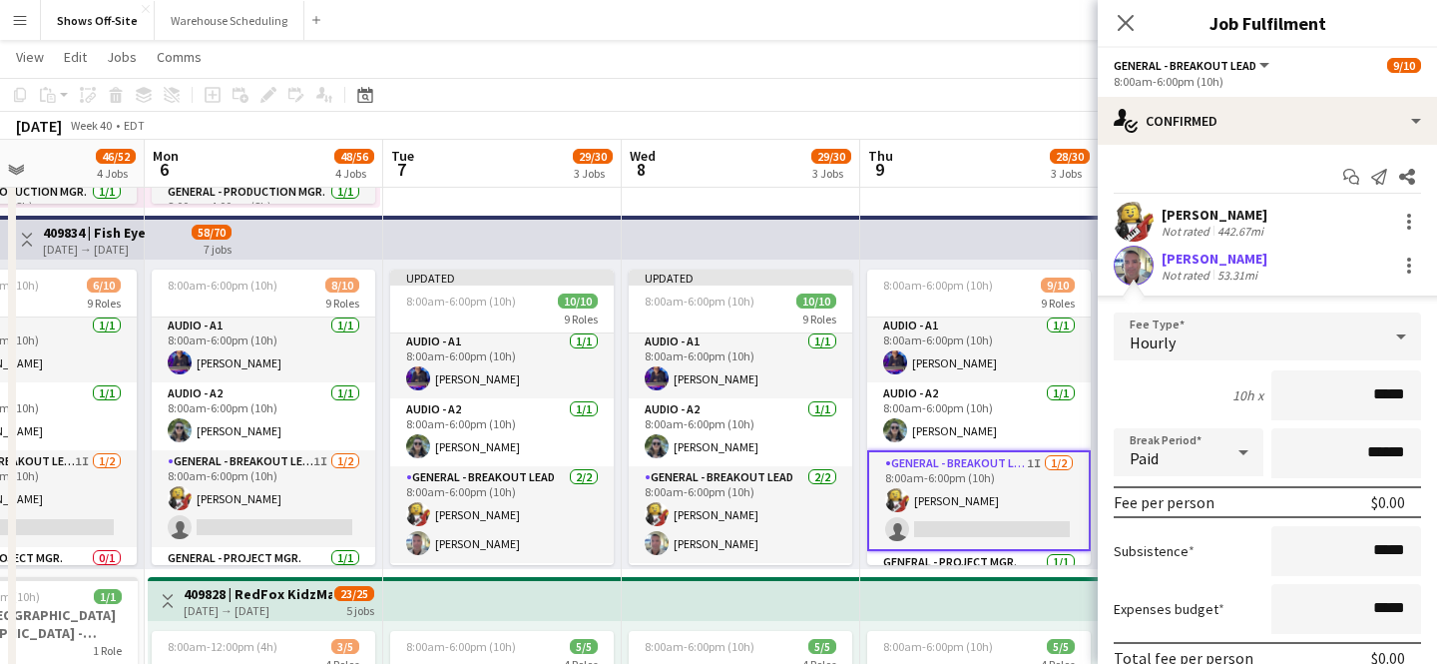
scroll to position [133, 0]
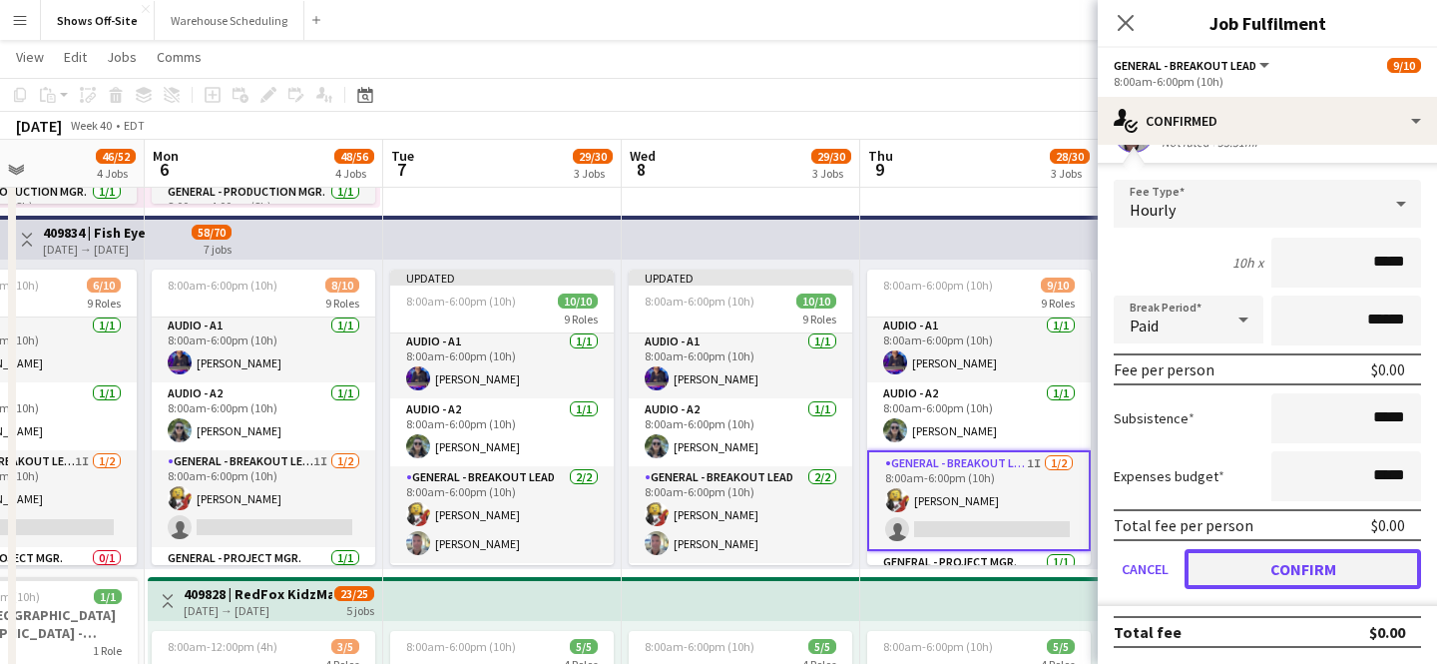
click at [1268, 553] on button "Confirm" at bounding box center [1303, 569] width 237 height 40
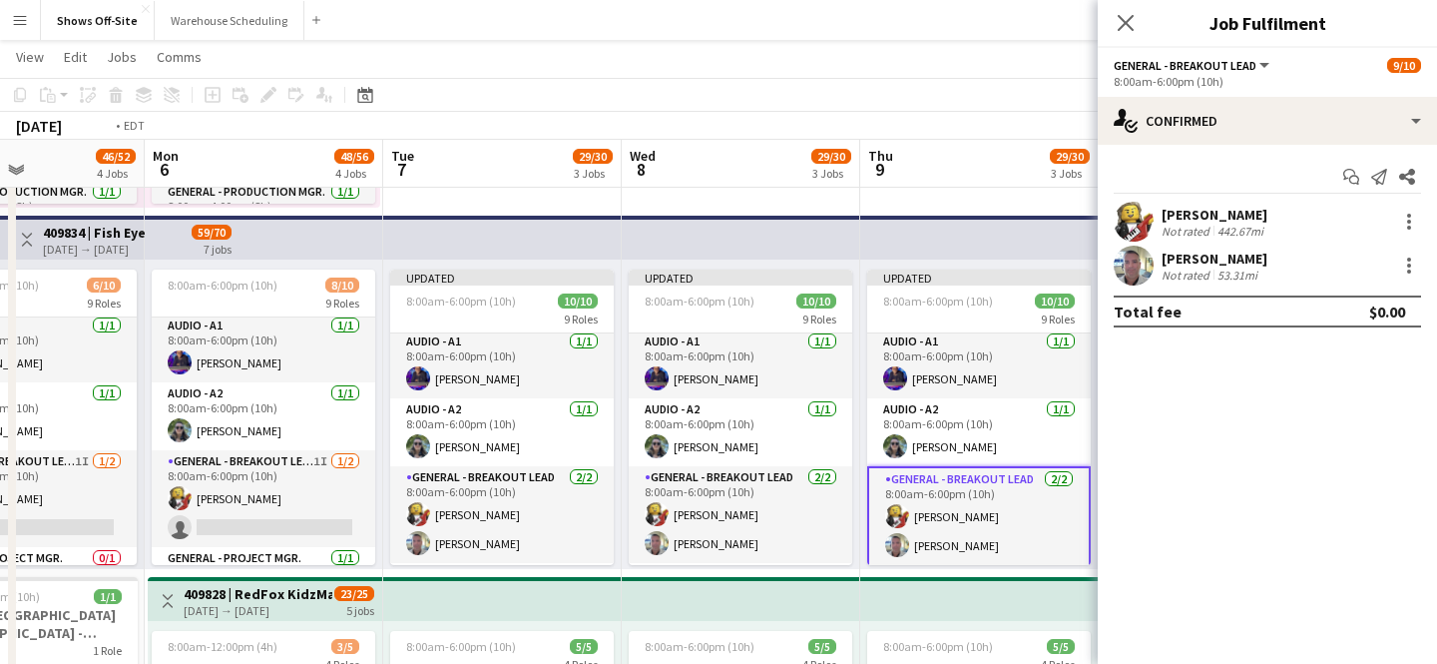
scroll to position [0, 1020]
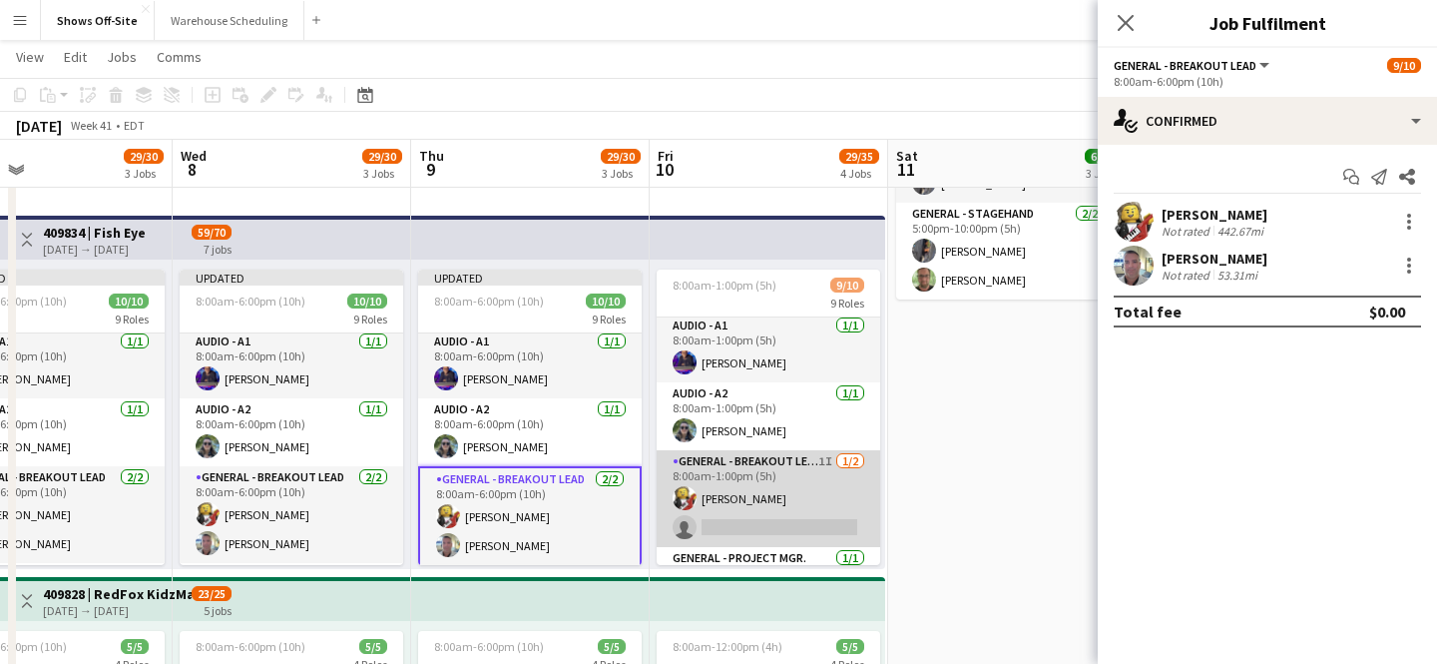
click at [771, 480] on app-card-role "General - Breakout Lead 1I [DATE] 8:00am-1:00pm (5h) [PERSON_NAME] single-neutr…" at bounding box center [769, 498] width 224 height 97
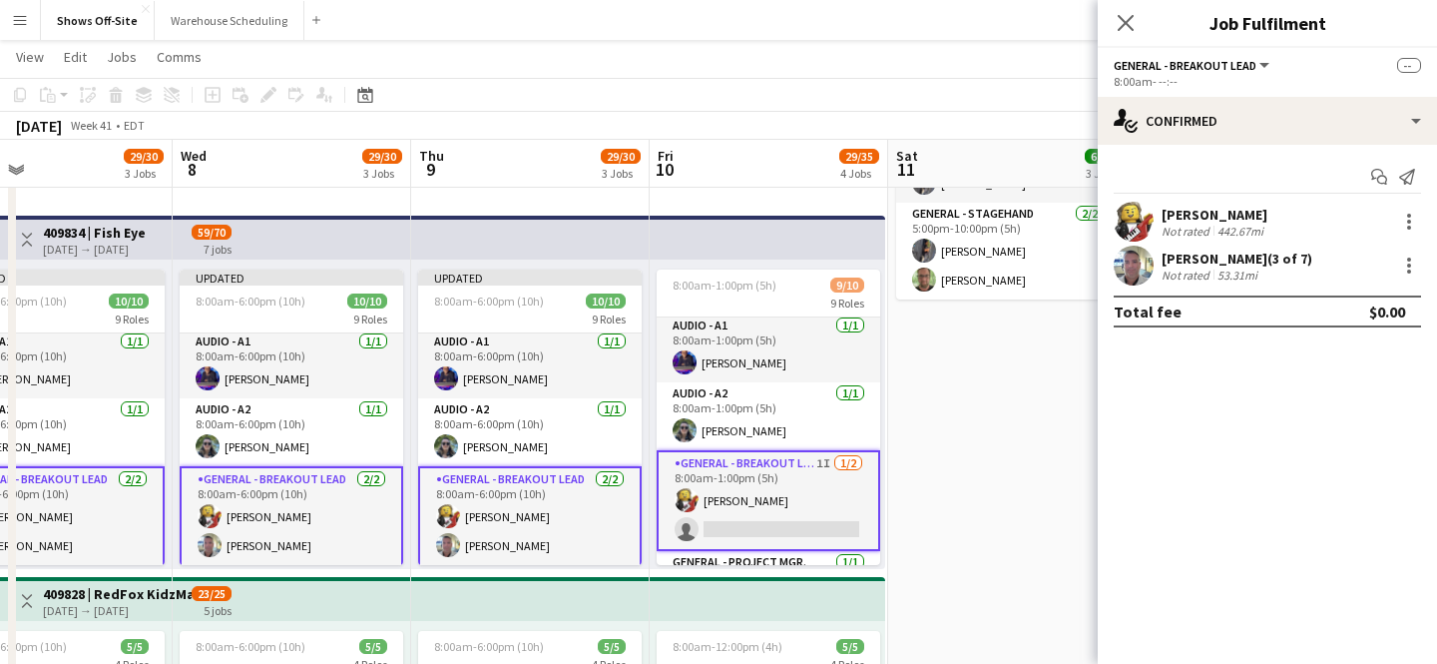
click at [771, 480] on app-card-role "General - Breakout Lead 1I [DATE] 8:00am-1:00pm (5h) [PERSON_NAME] single-neutr…" at bounding box center [769, 500] width 224 height 101
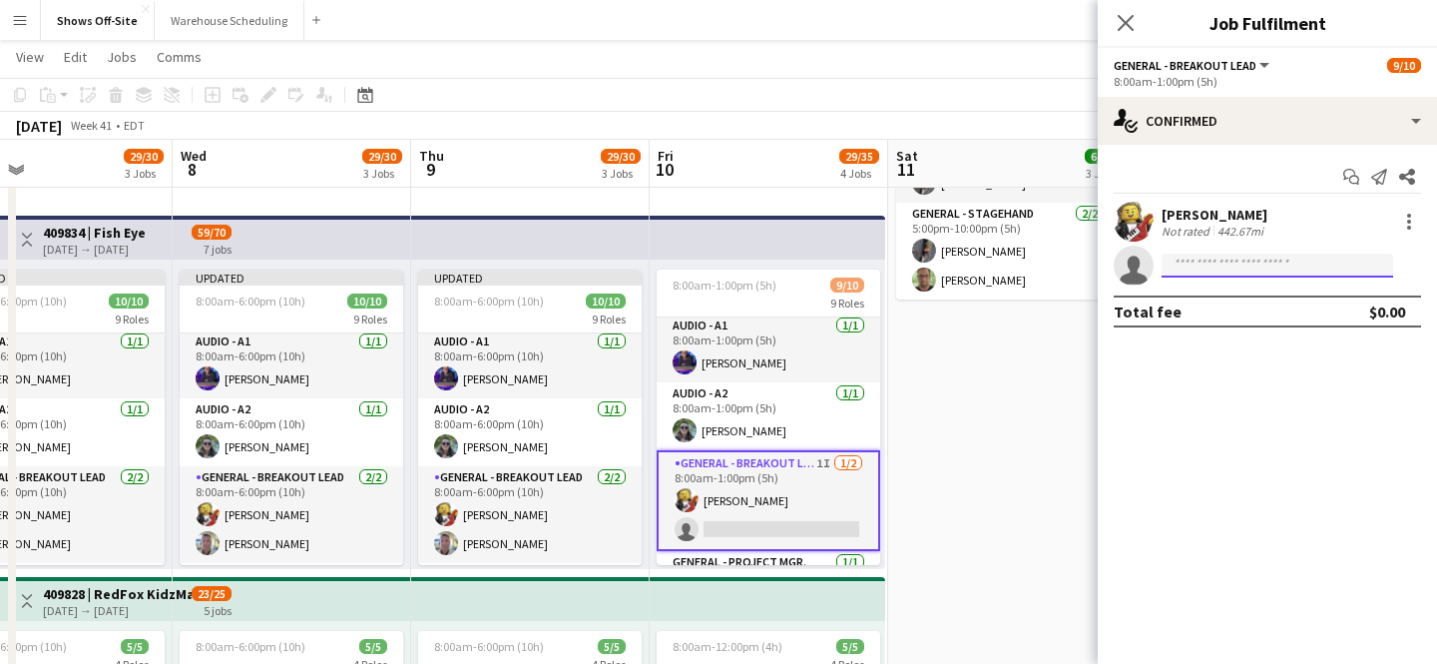
click at [1279, 255] on input at bounding box center [1278, 265] width 232 height 24
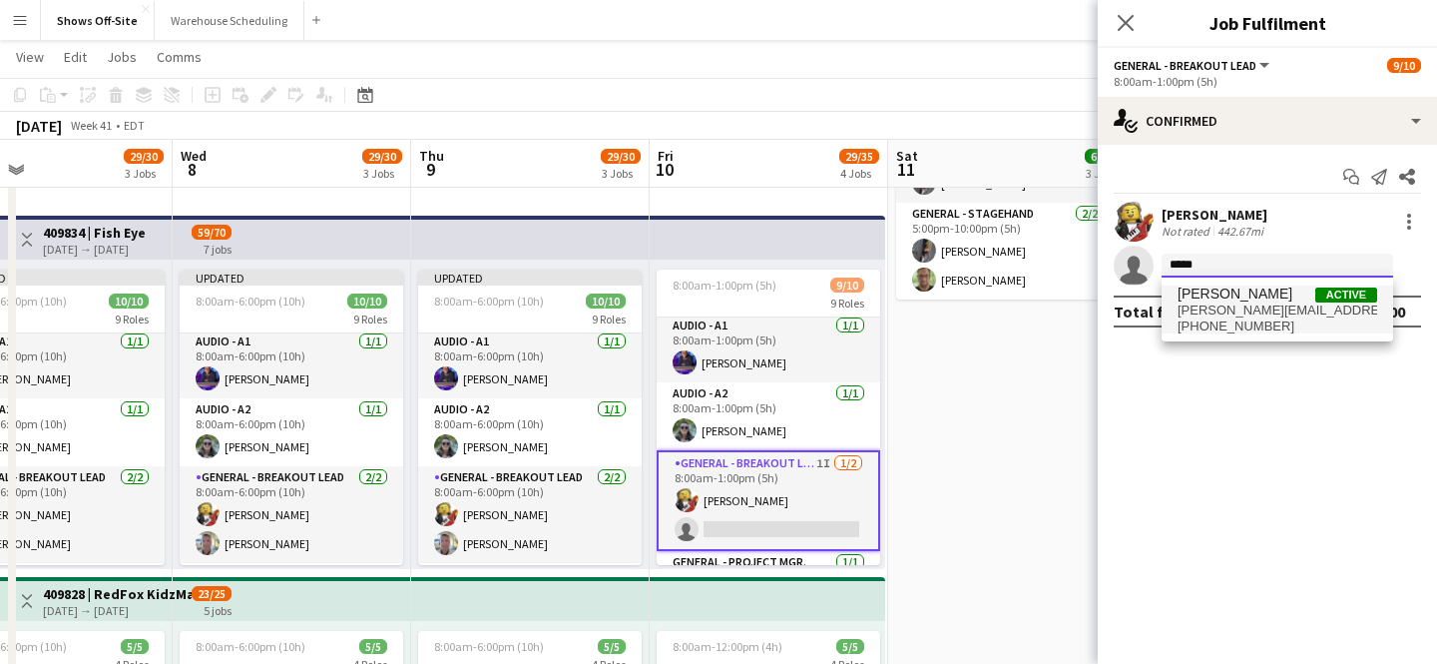
type input "*****"
click at [1267, 319] on span "[PHONE_NUMBER]" at bounding box center [1278, 326] width 200 height 16
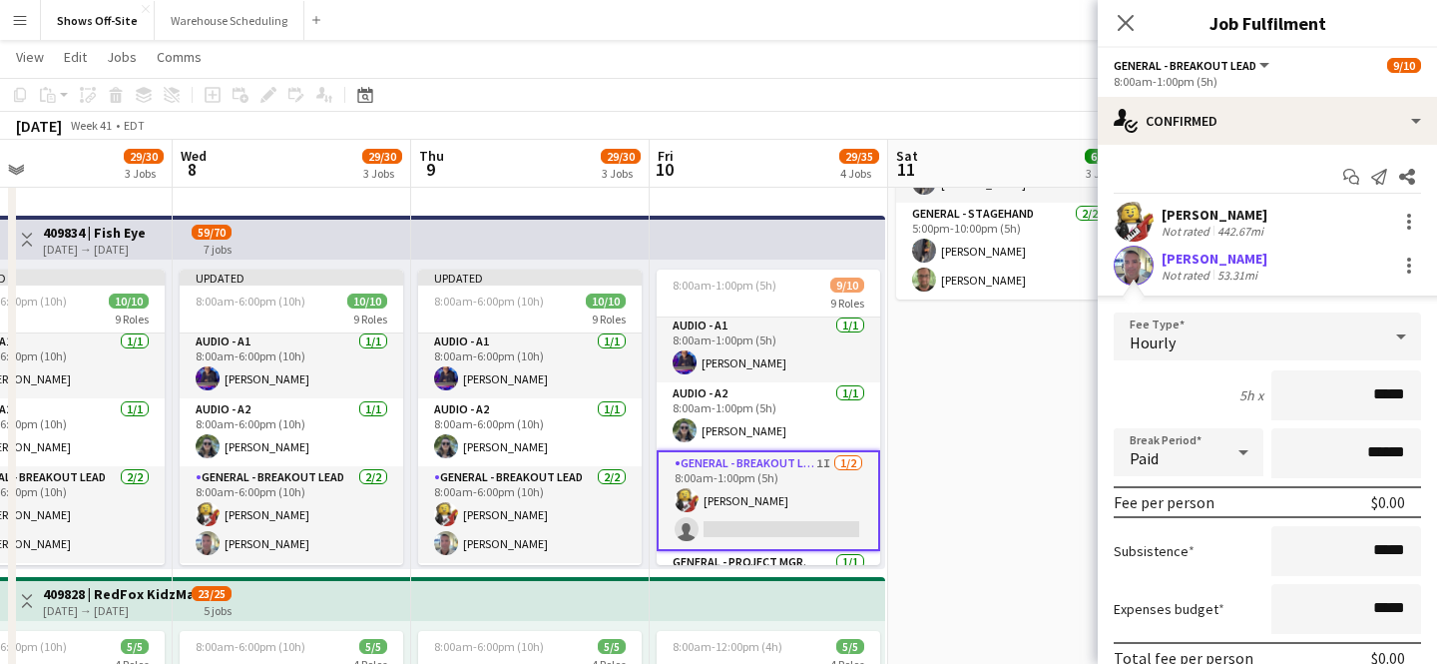
scroll to position [133, 0]
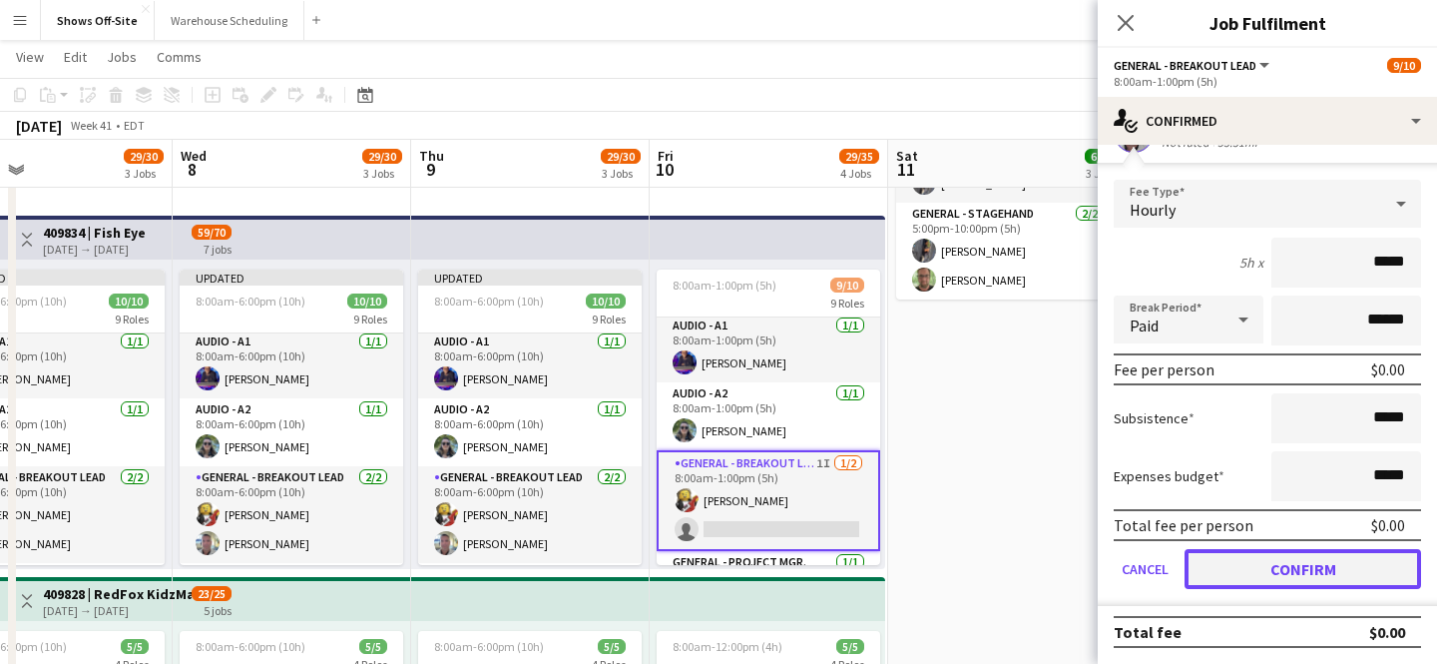
click at [1281, 584] on button "Confirm" at bounding box center [1303, 569] width 237 height 40
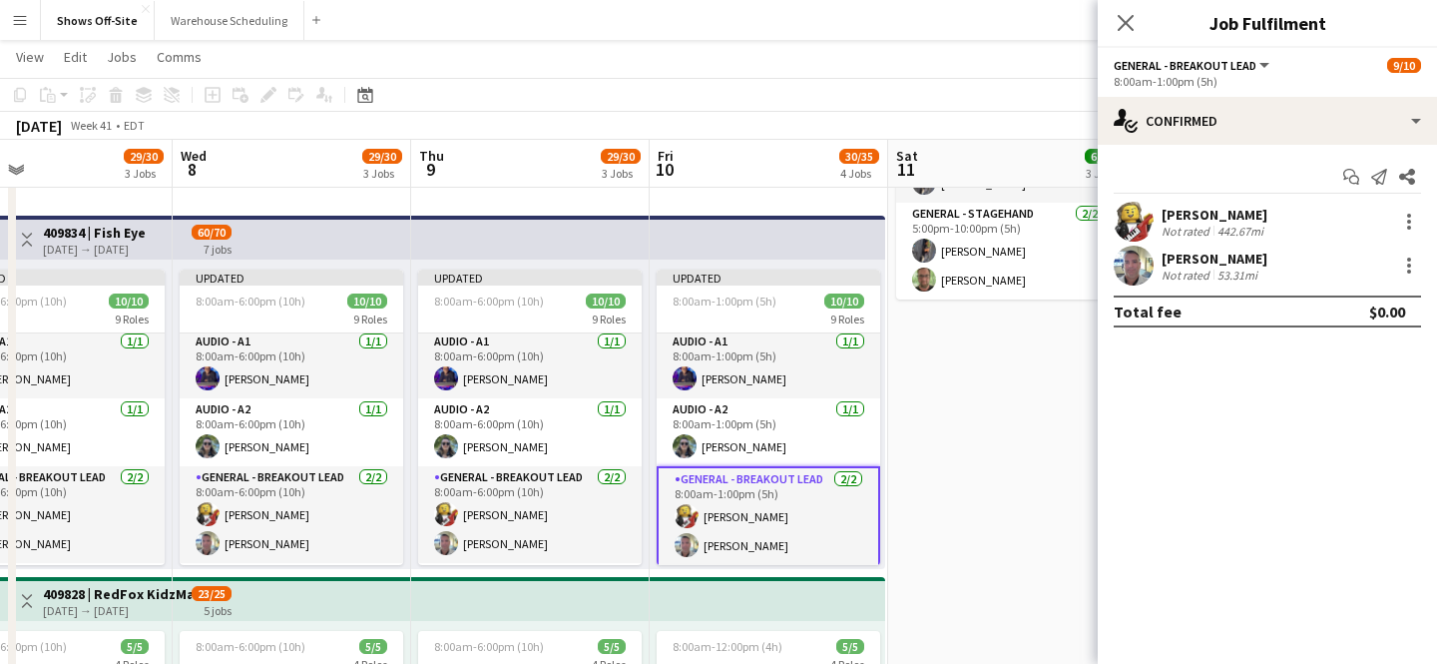
click at [1115, 9] on div "Close pop-in" at bounding box center [1126, 23] width 56 height 46
click at [1124, 23] on icon at bounding box center [1125, 22] width 19 height 19
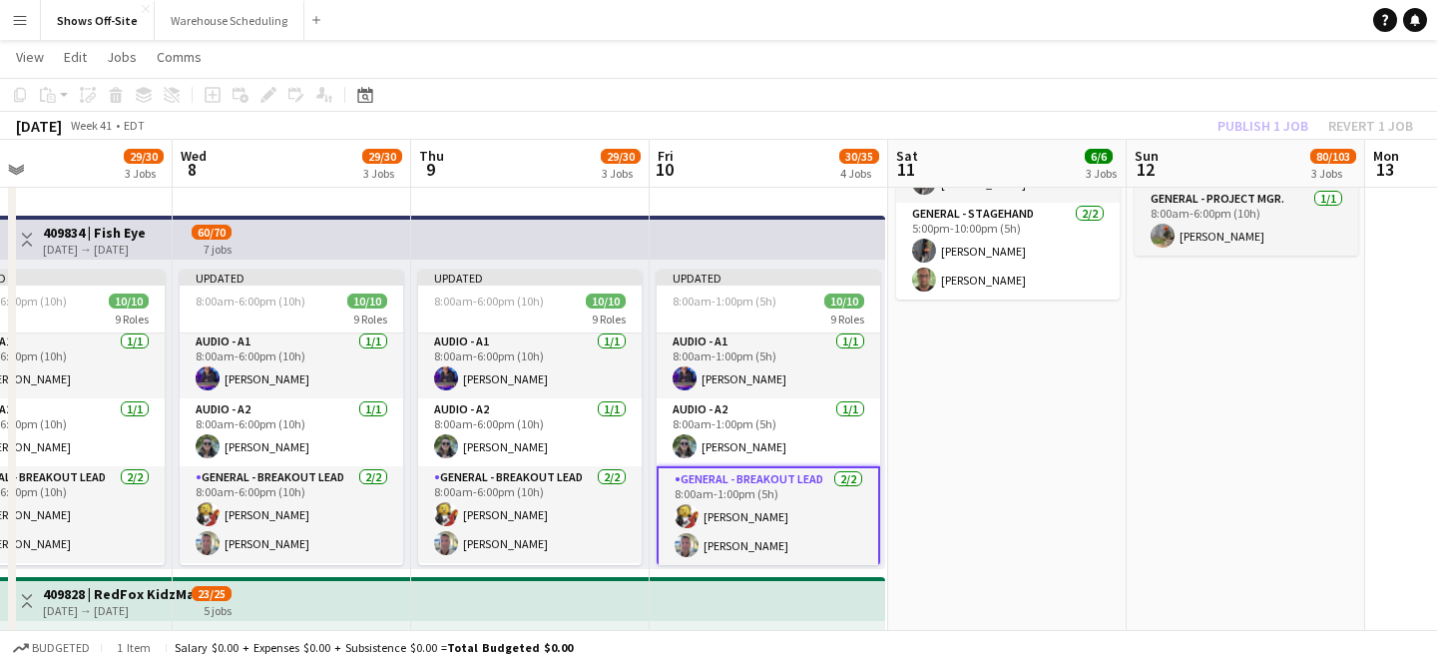
click at [1111, 39] on app-navbar "Menu Boards Boards Boards All jobs Status Workforce Workforce My Workforce Recr…" at bounding box center [718, 20] width 1437 height 40
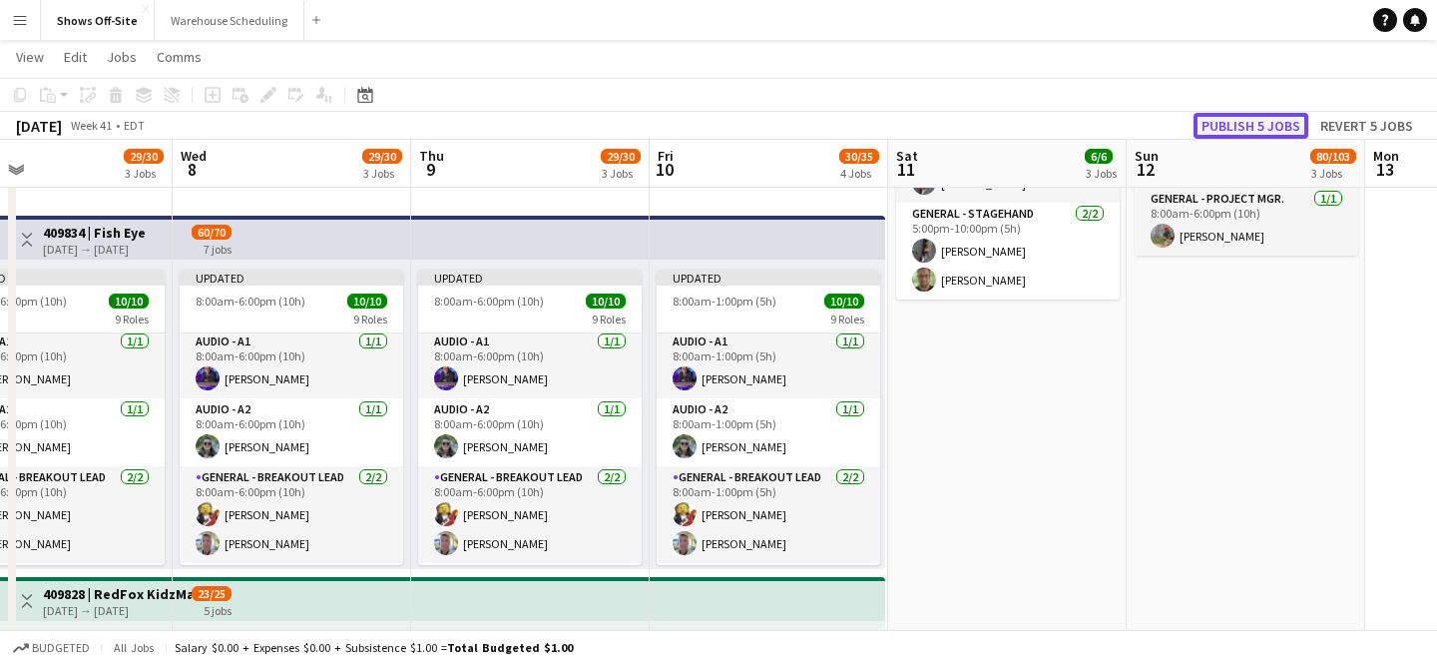
click at [1257, 113] on button "Publish 5 jobs" at bounding box center [1251, 126] width 115 height 26
